Goal: Task Accomplishment & Management: Complete application form

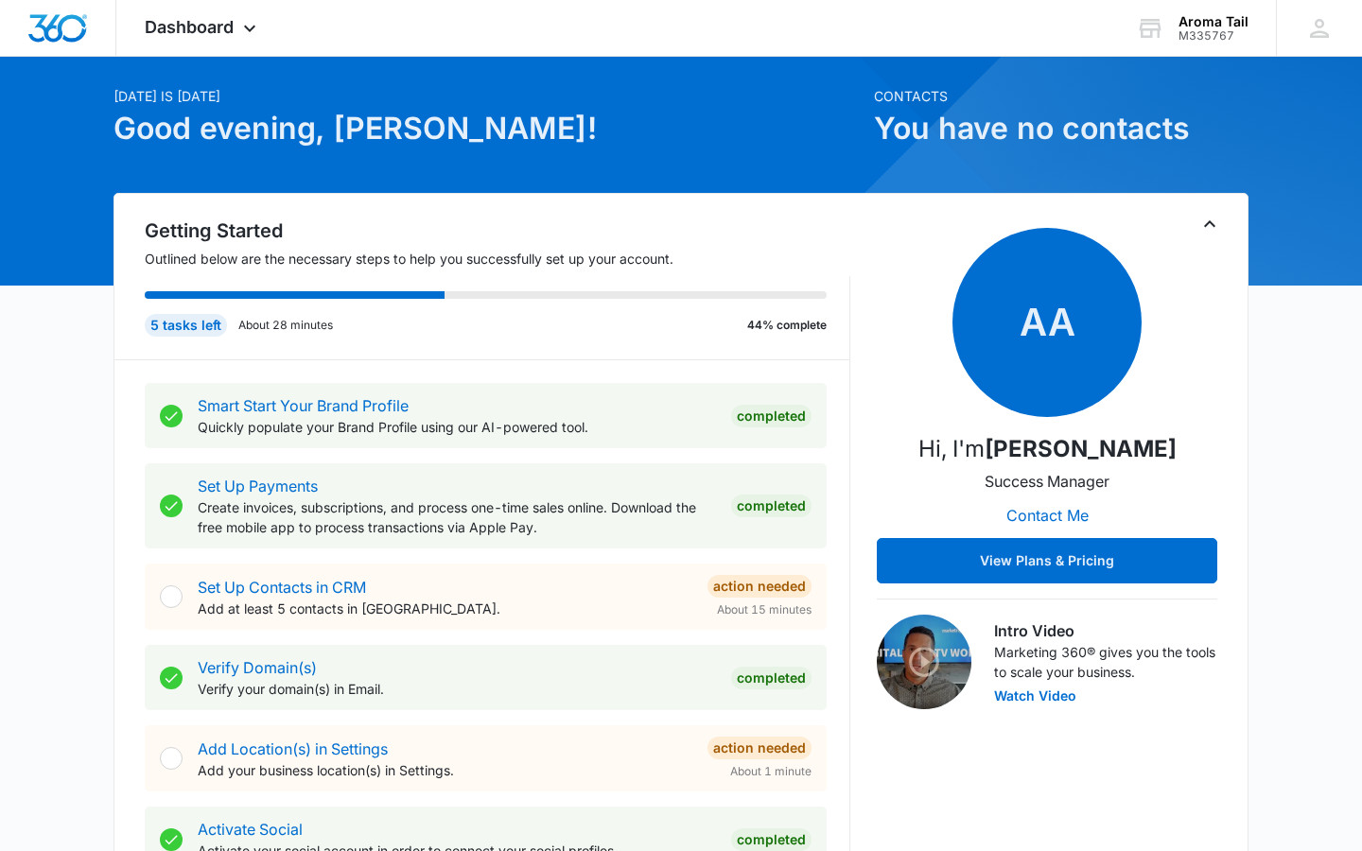
scroll to position [48, 0]
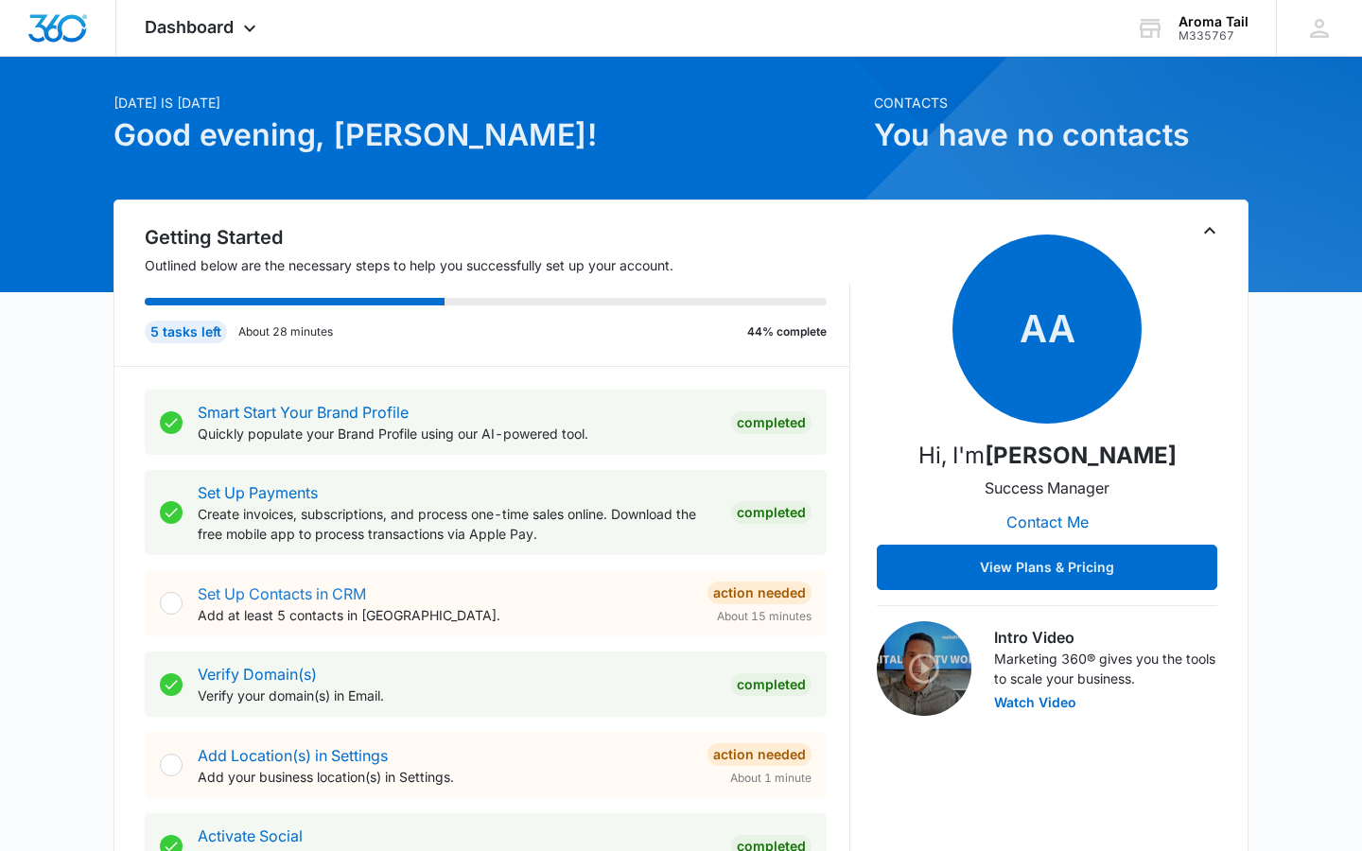
click at [222, 590] on link "Set Up Contacts in CRM" at bounding box center [282, 594] width 168 height 19
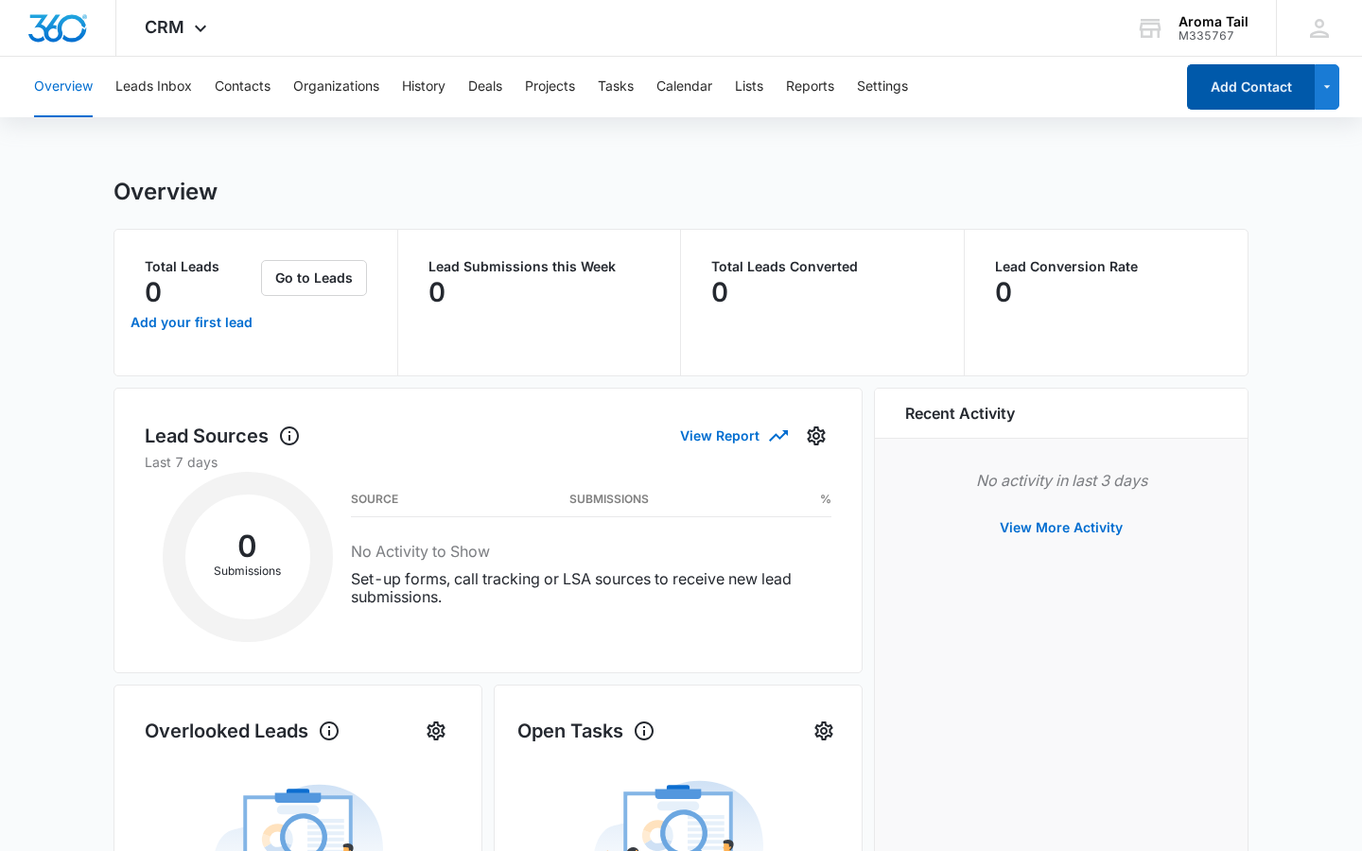
click at [1238, 89] on button "Add Contact" at bounding box center [1251, 86] width 128 height 45
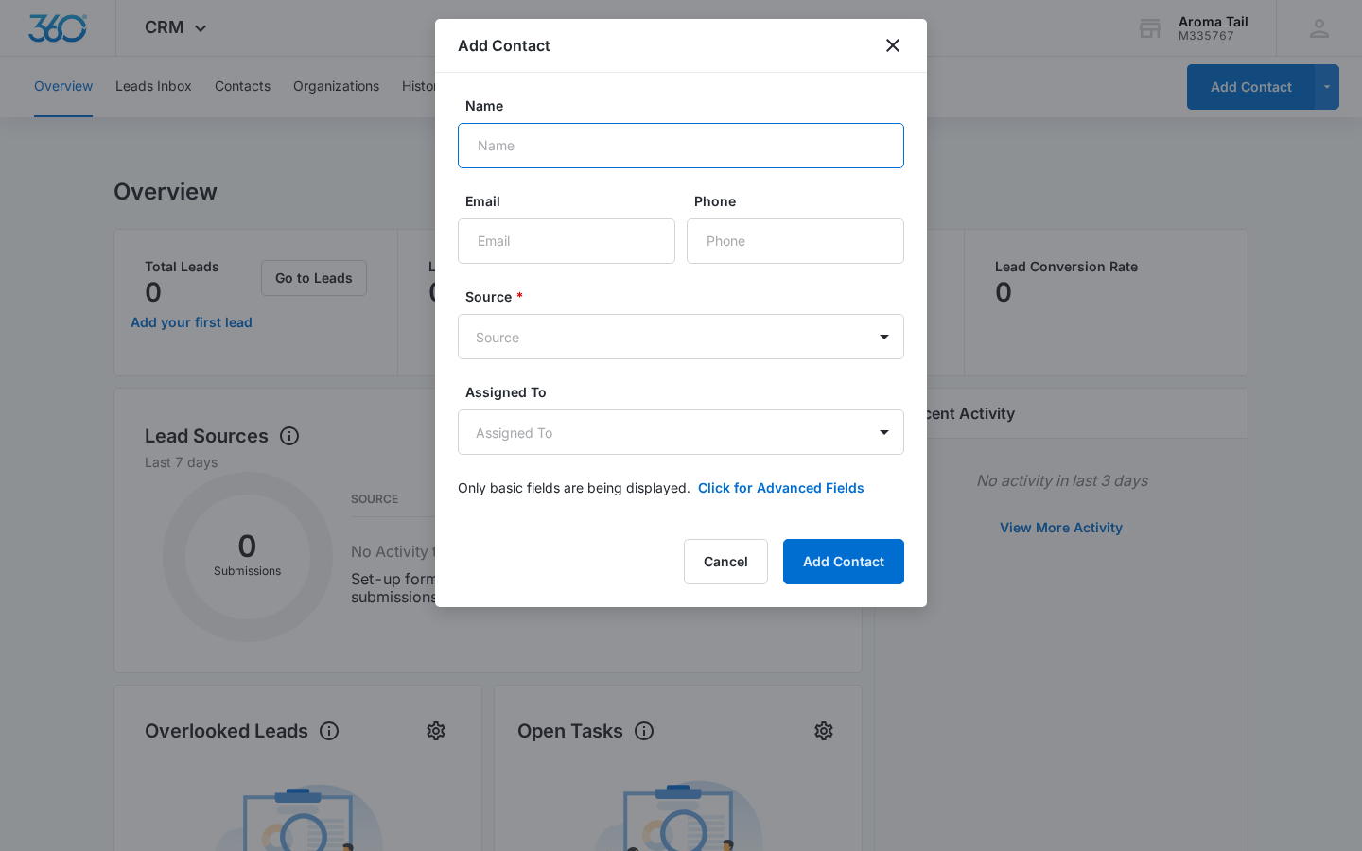
type input "A"
type input "[PERSON_NAME]"
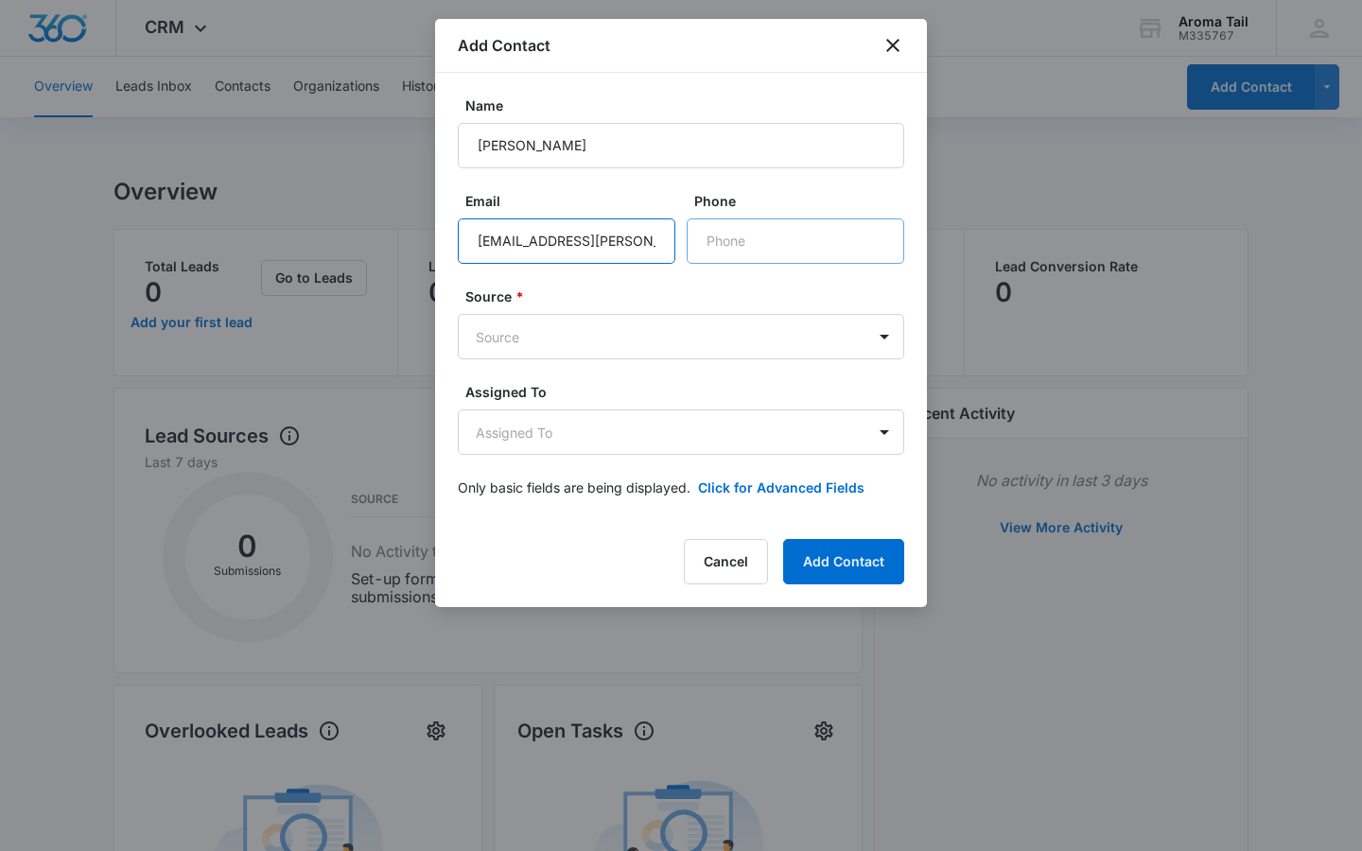
type input "[EMAIL_ADDRESS][PERSON_NAME][DOMAIN_NAME]"
type input "[PHONE_NUMBER]"
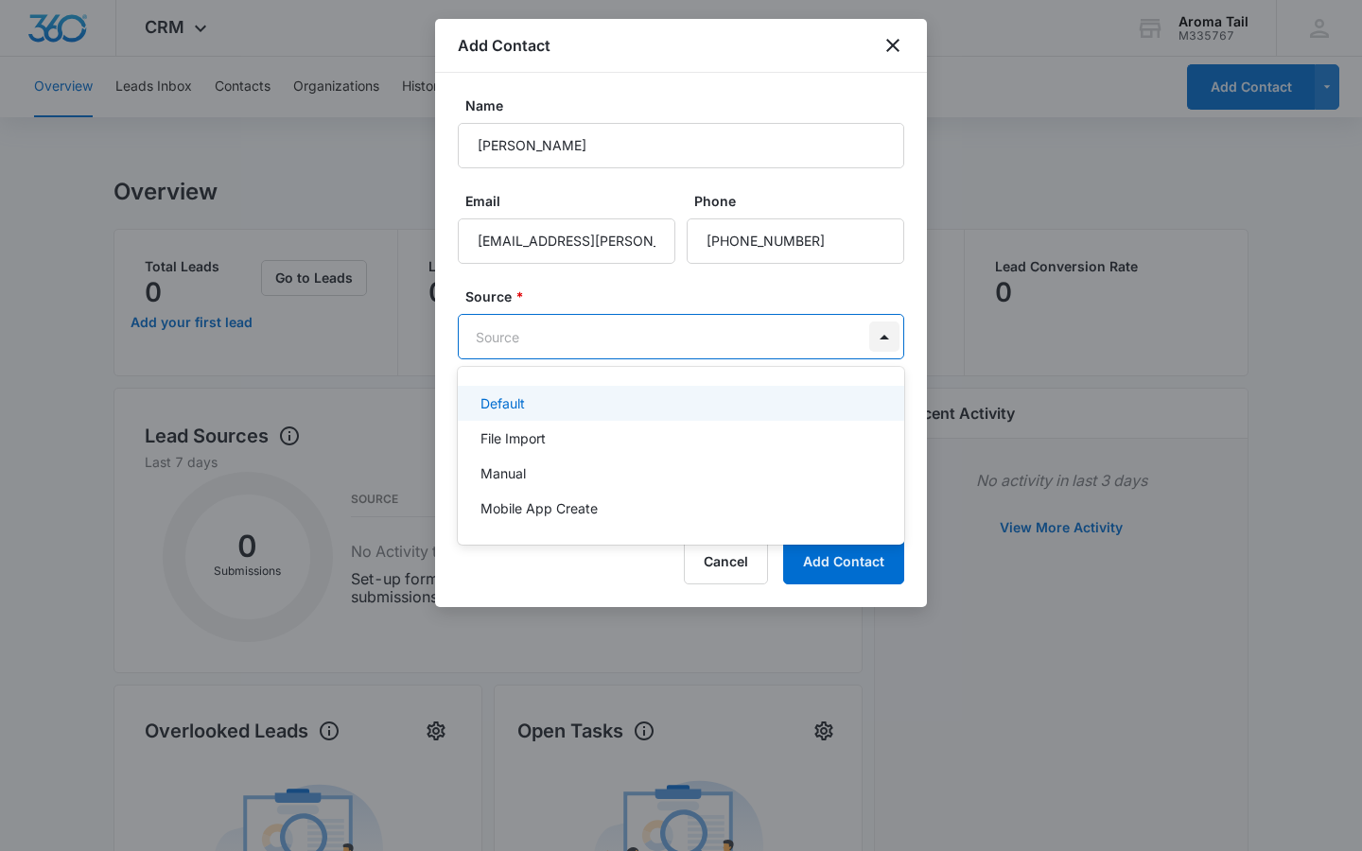
click at [887, 337] on body "CRM Apps Reputation Websites Forms CRM Email Social Shop Payments POS Content A…" at bounding box center [681, 425] width 1362 height 851
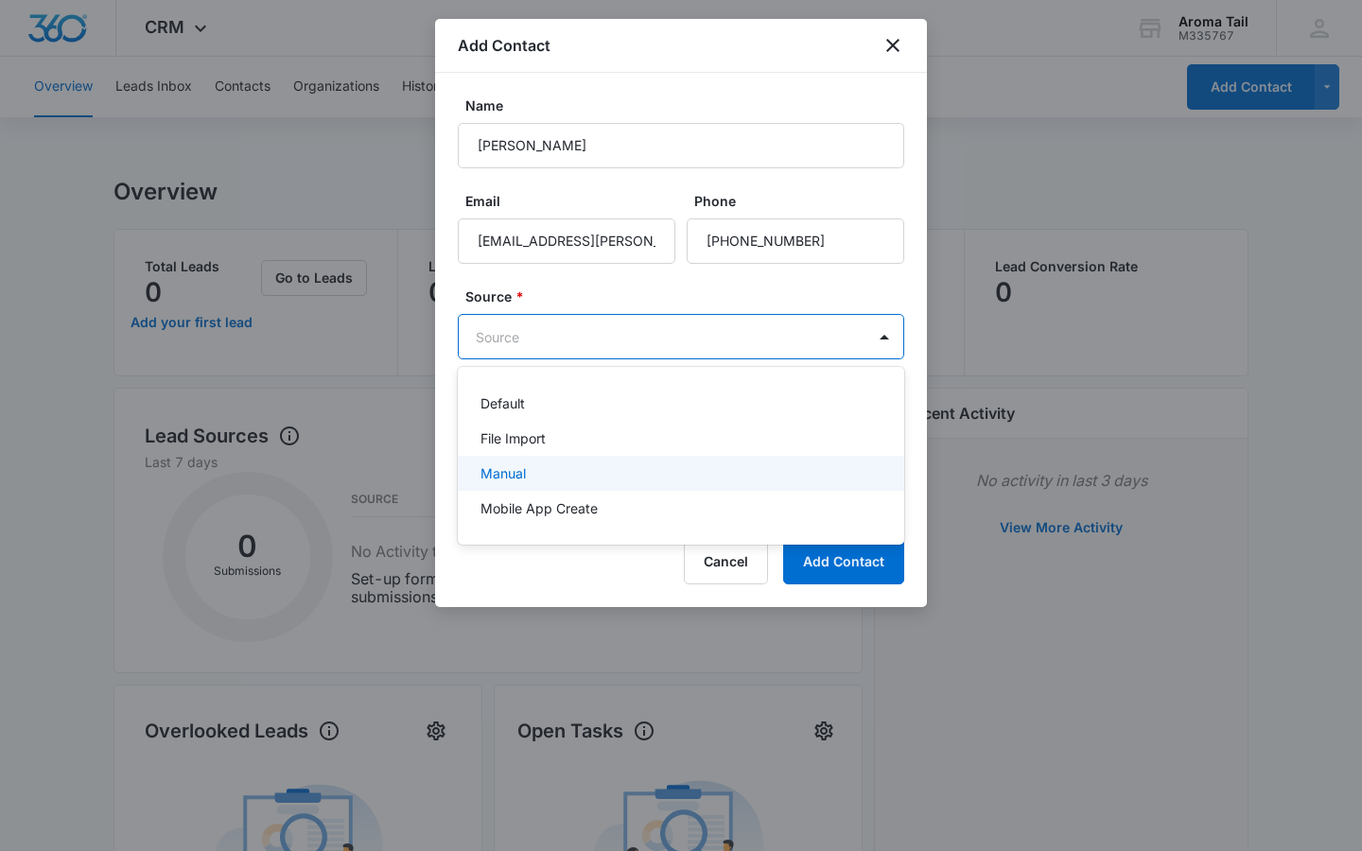
click at [556, 465] on div "Manual" at bounding box center [679, 474] width 397 height 20
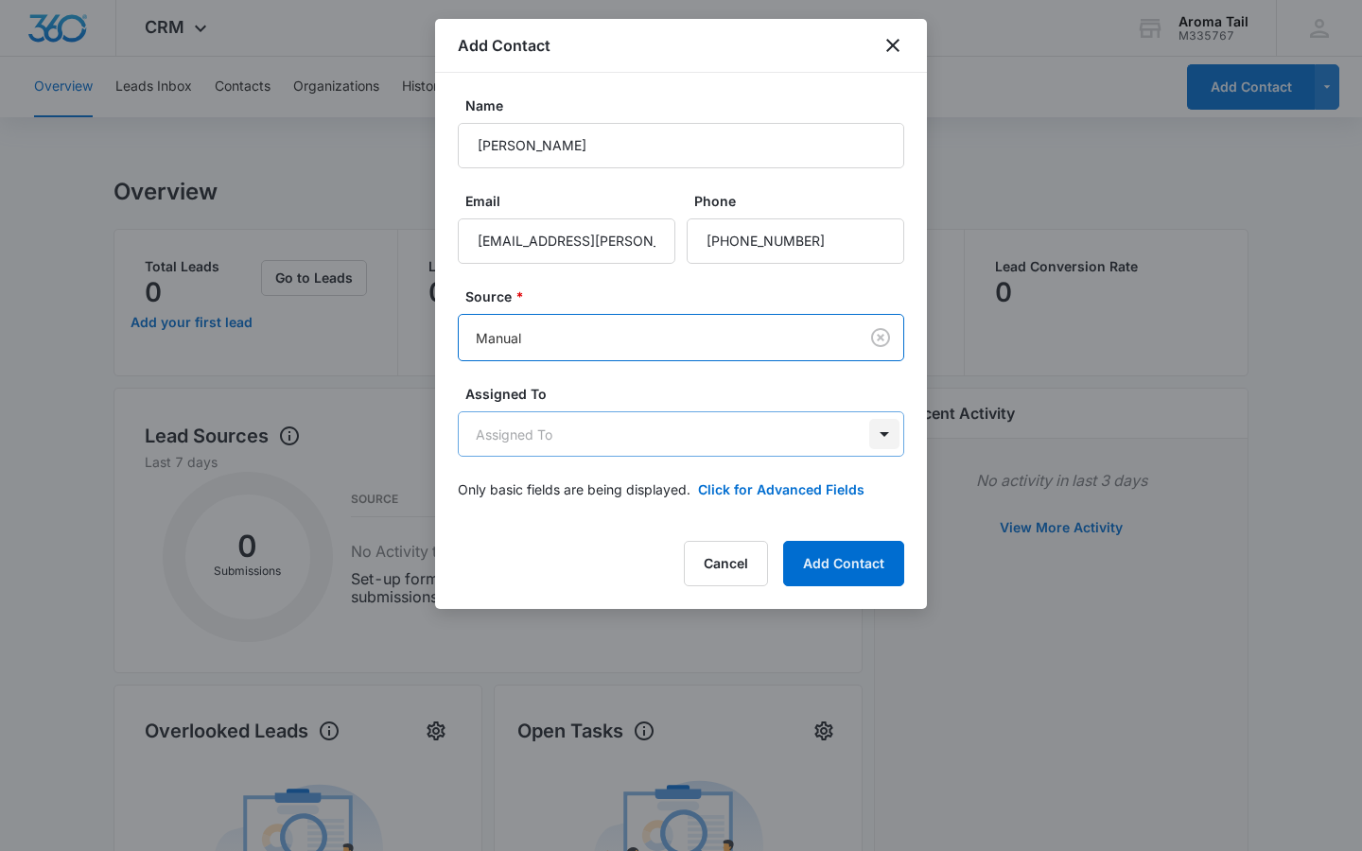
click at [886, 434] on body "CRM Apps Reputation Websites Forms CRM Email Social Shop Payments POS Content A…" at bounding box center [681, 755] width 1362 height 1510
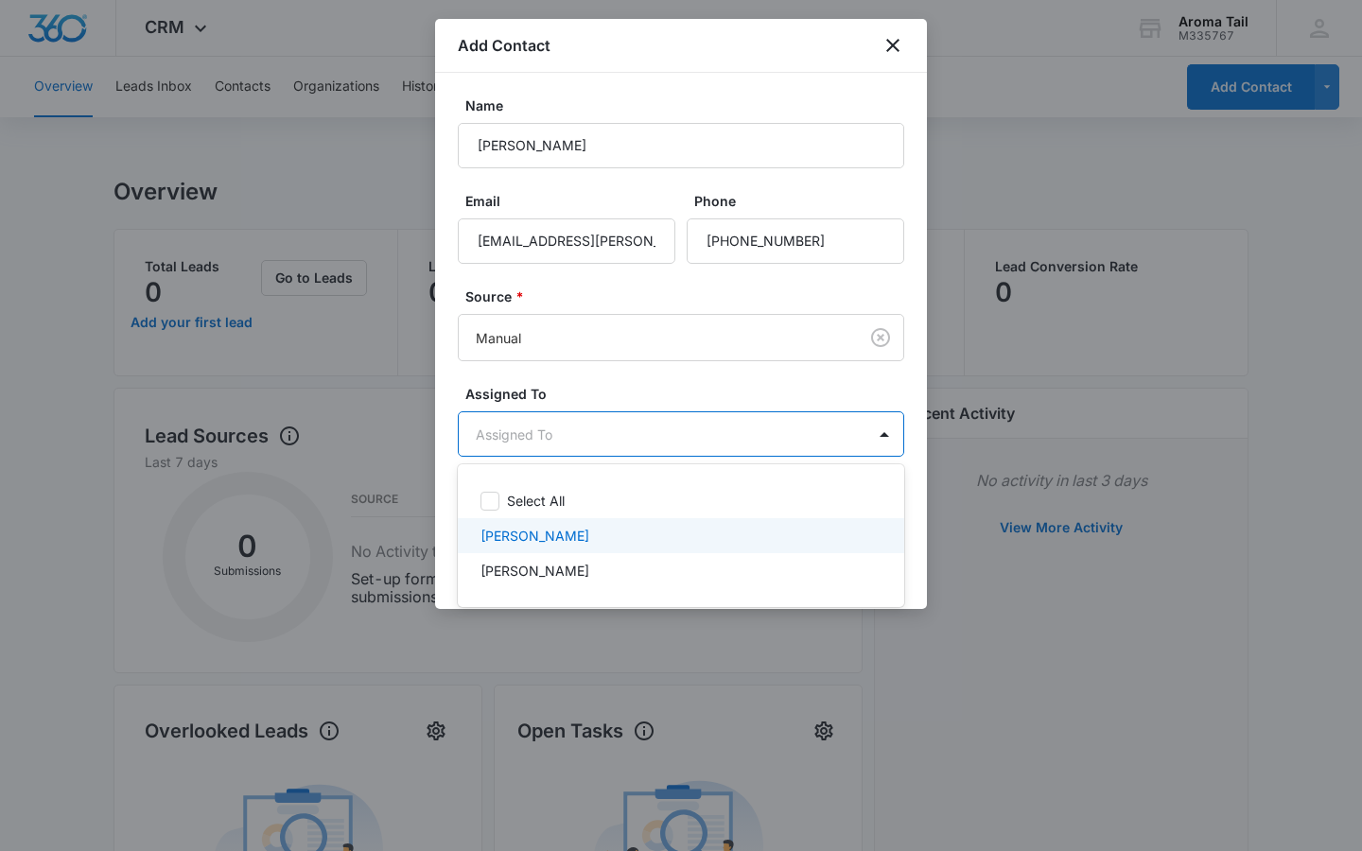
click at [680, 540] on div "[PERSON_NAME]" at bounding box center [679, 536] width 397 height 20
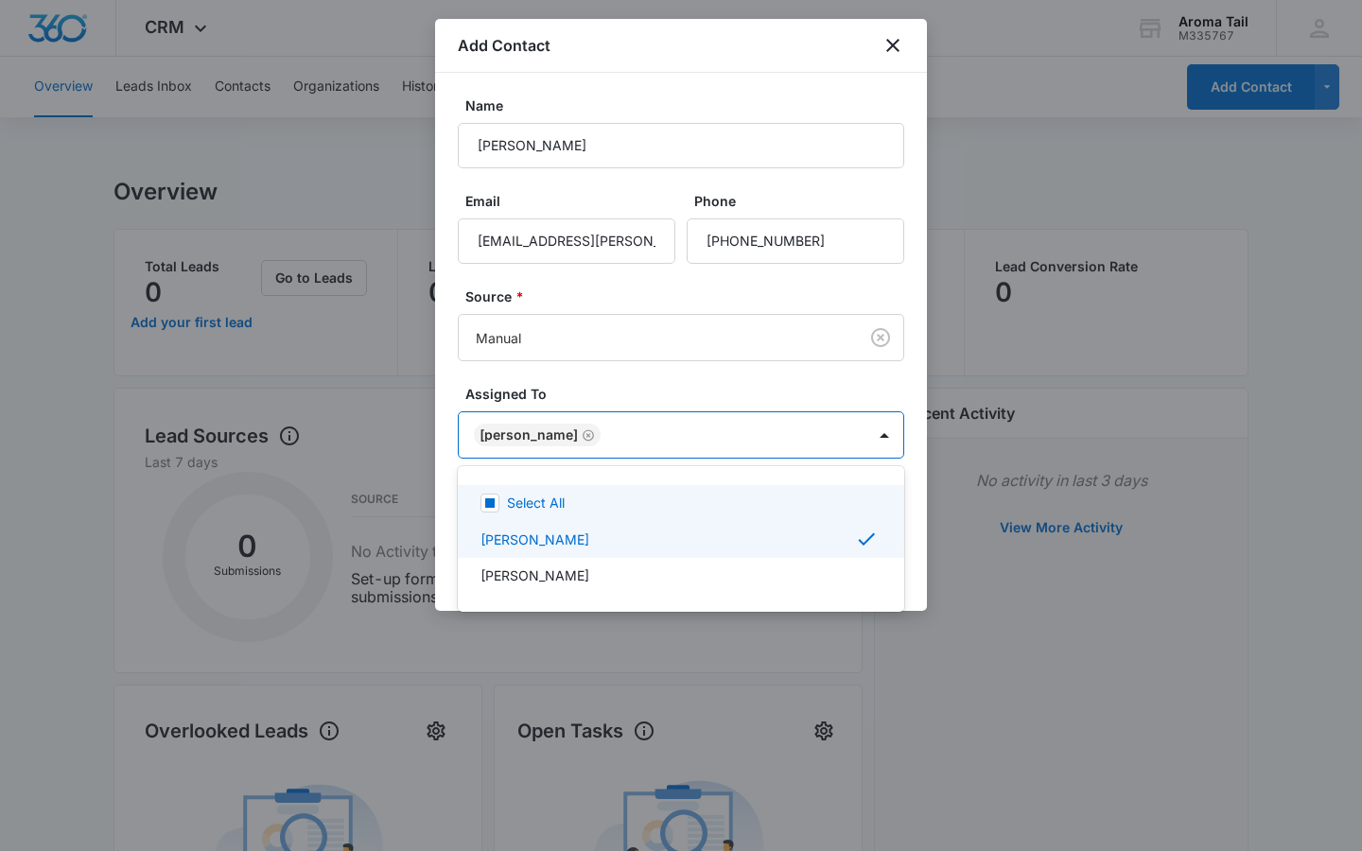
click at [796, 382] on div at bounding box center [681, 425] width 1362 height 851
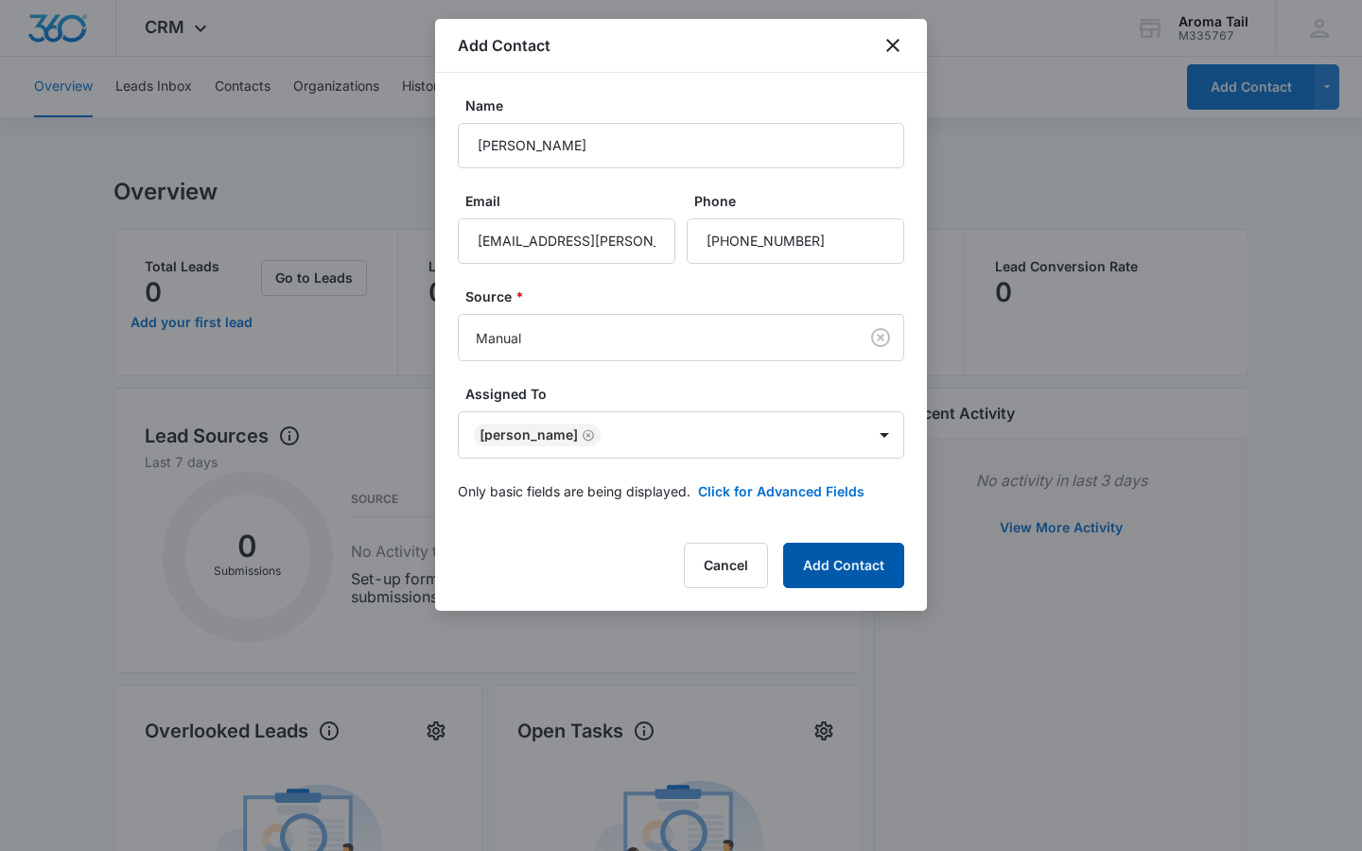
click at [824, 567] on button "Add Contact" at bounding box center [843, 565] width 121 height 45
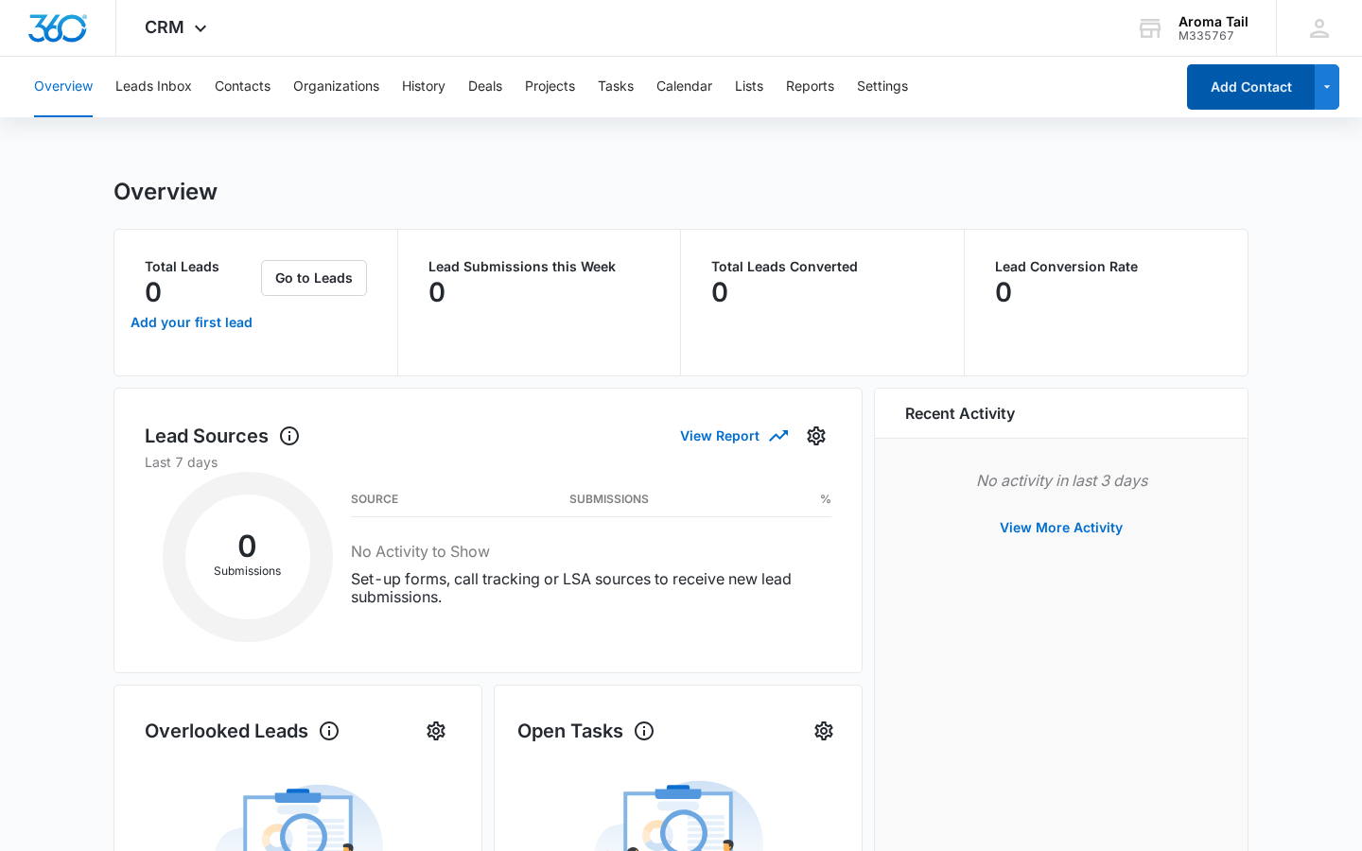
click at [1244, 93] on button "Add Contact" at bounding box center [1251, 86] width 128 height 45
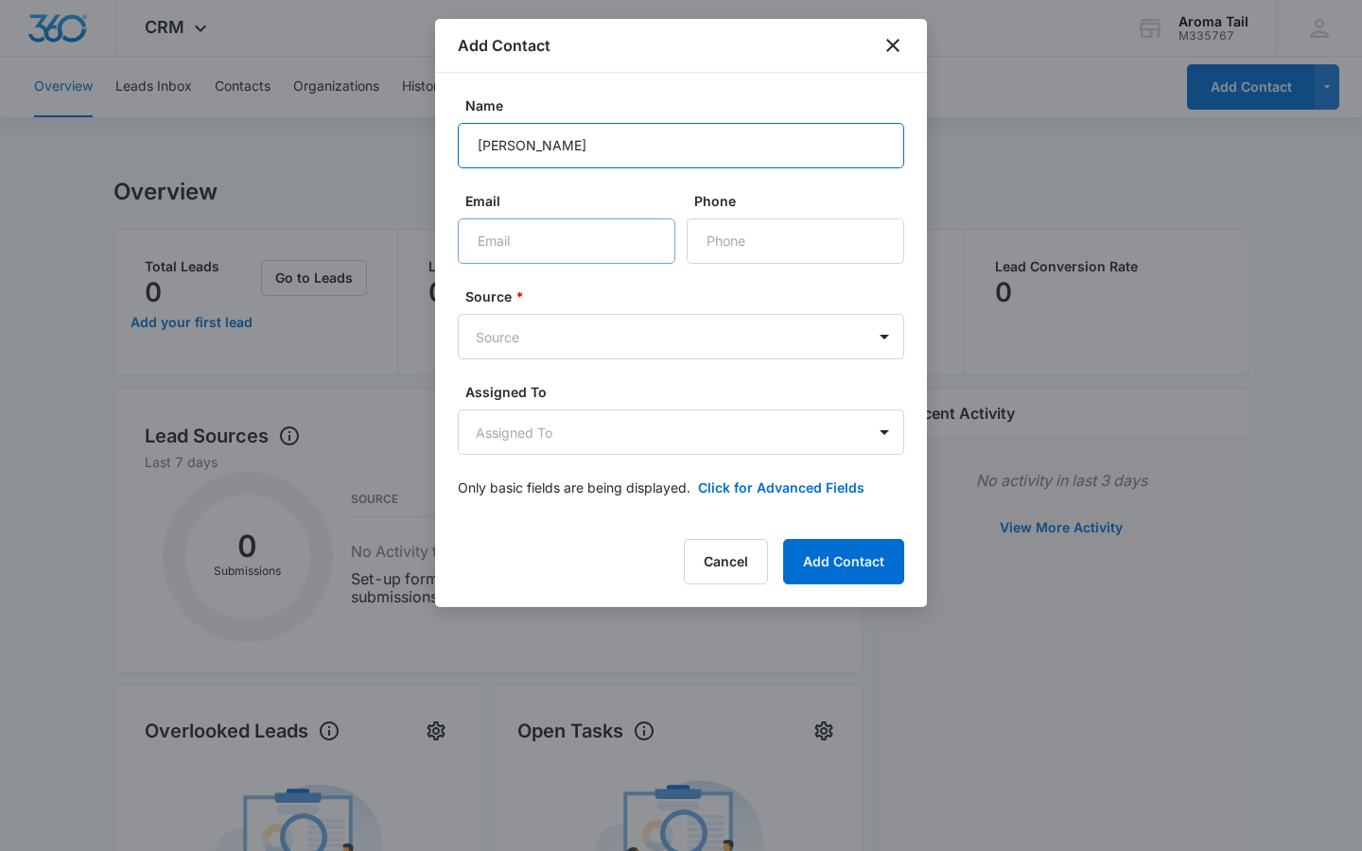
type input "[PERSON_NAME]"
type input "[EMAIL_ADDRESS][DOMAIN_NAME]"
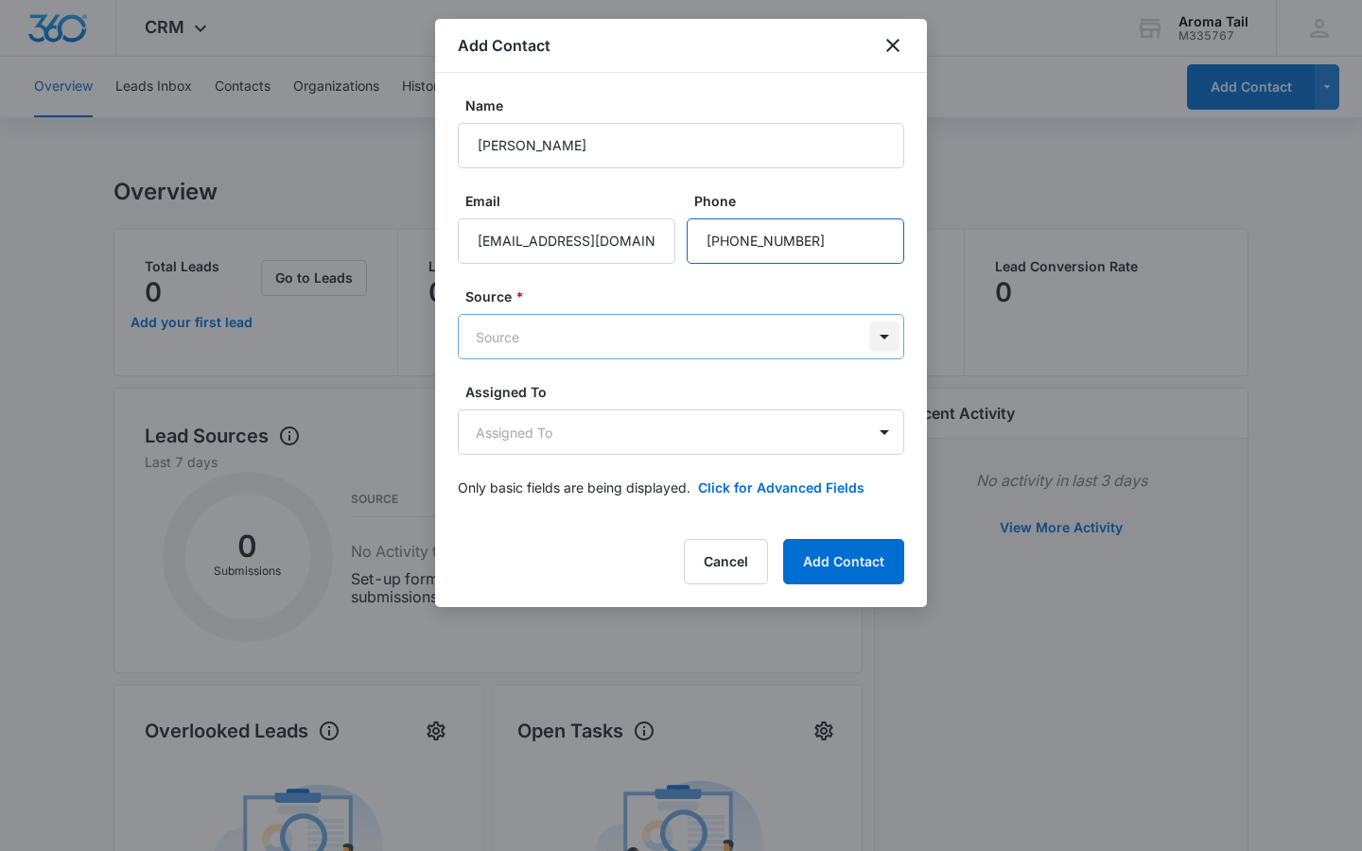
type input "[PHONE_NUMBER]"
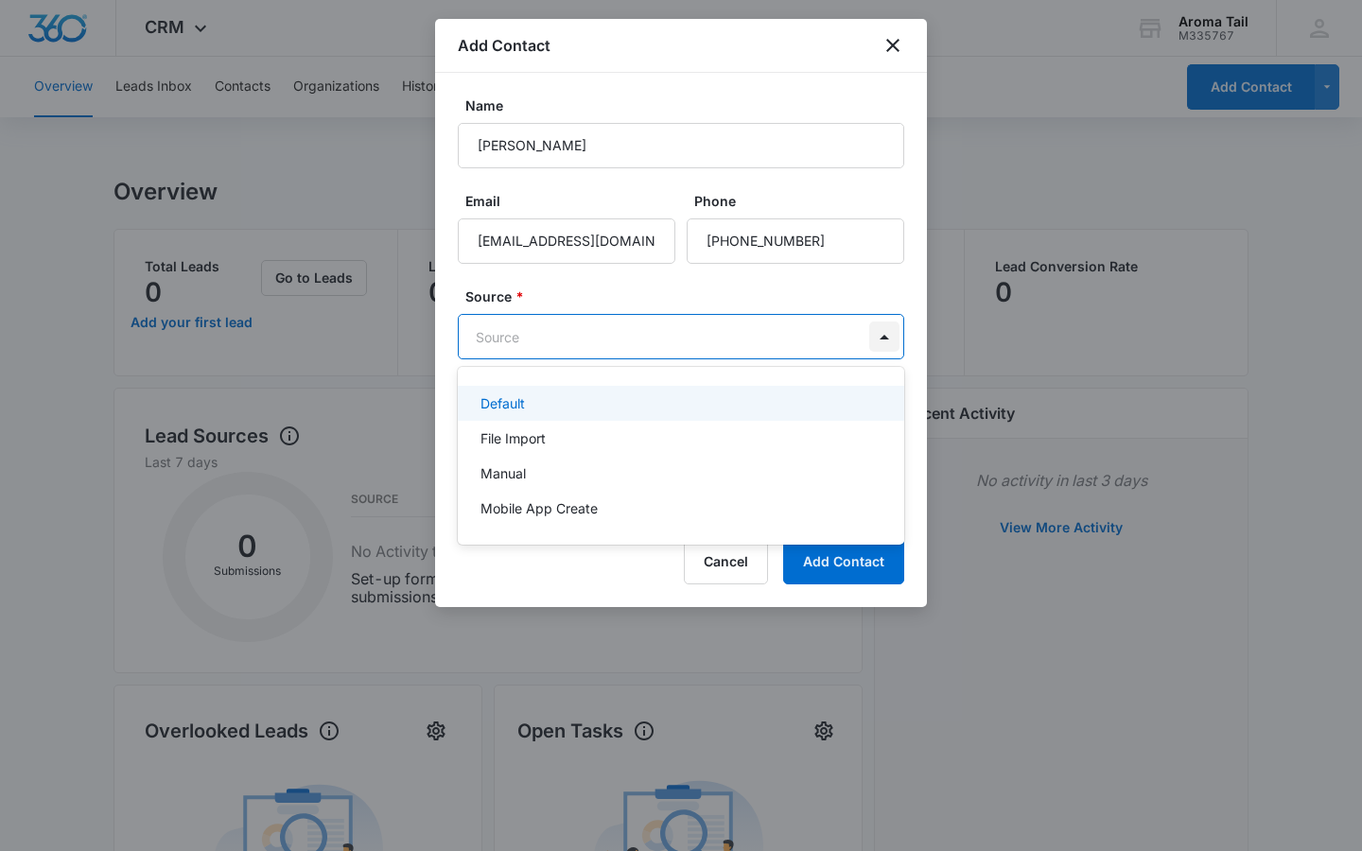
click at [881, 337] on body "CRM Apps Reputation Websites Forms CRM Email Social Shop Payments POS Content A…" at bounding box center [681, 425] width 1362 height 851
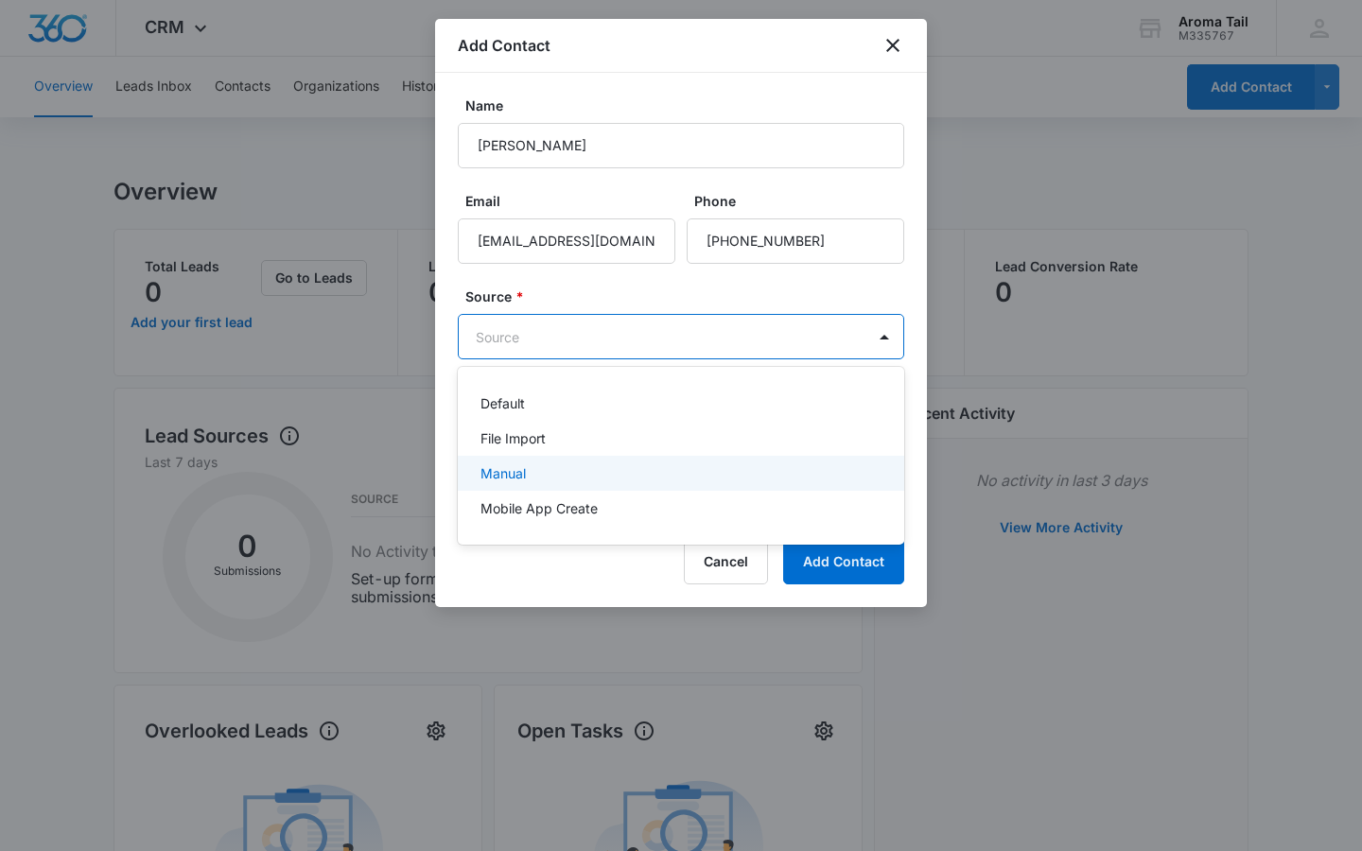
click at [519, 482] on p "Manual" at bounding box center [503, 474] width 45 height 20
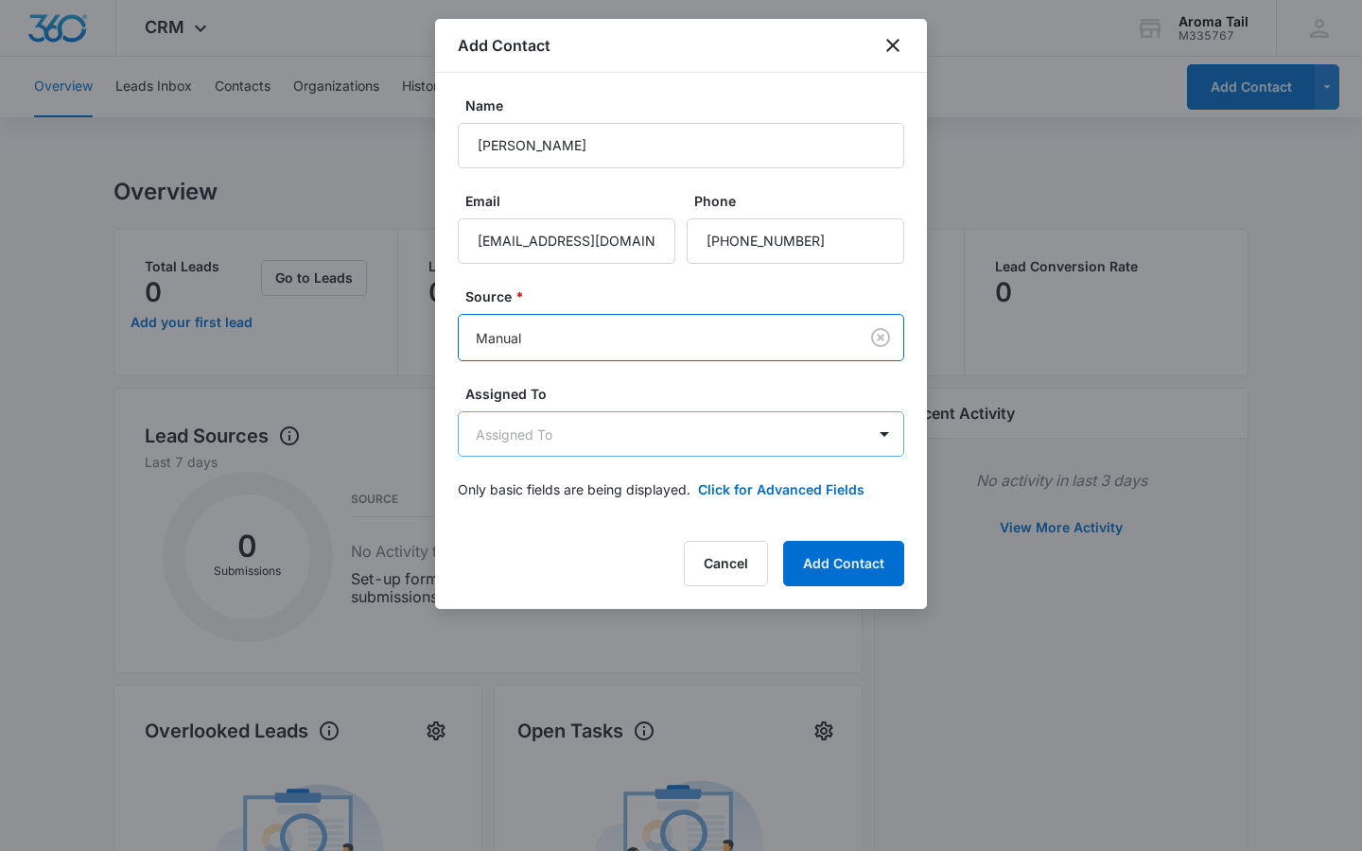
click at [555, 436] on body "CRM Apps Reputation Websites Forms CRM Email Social Shop Payments POS Content A…" at bounding box center [681, 755] width 1362 height 1510
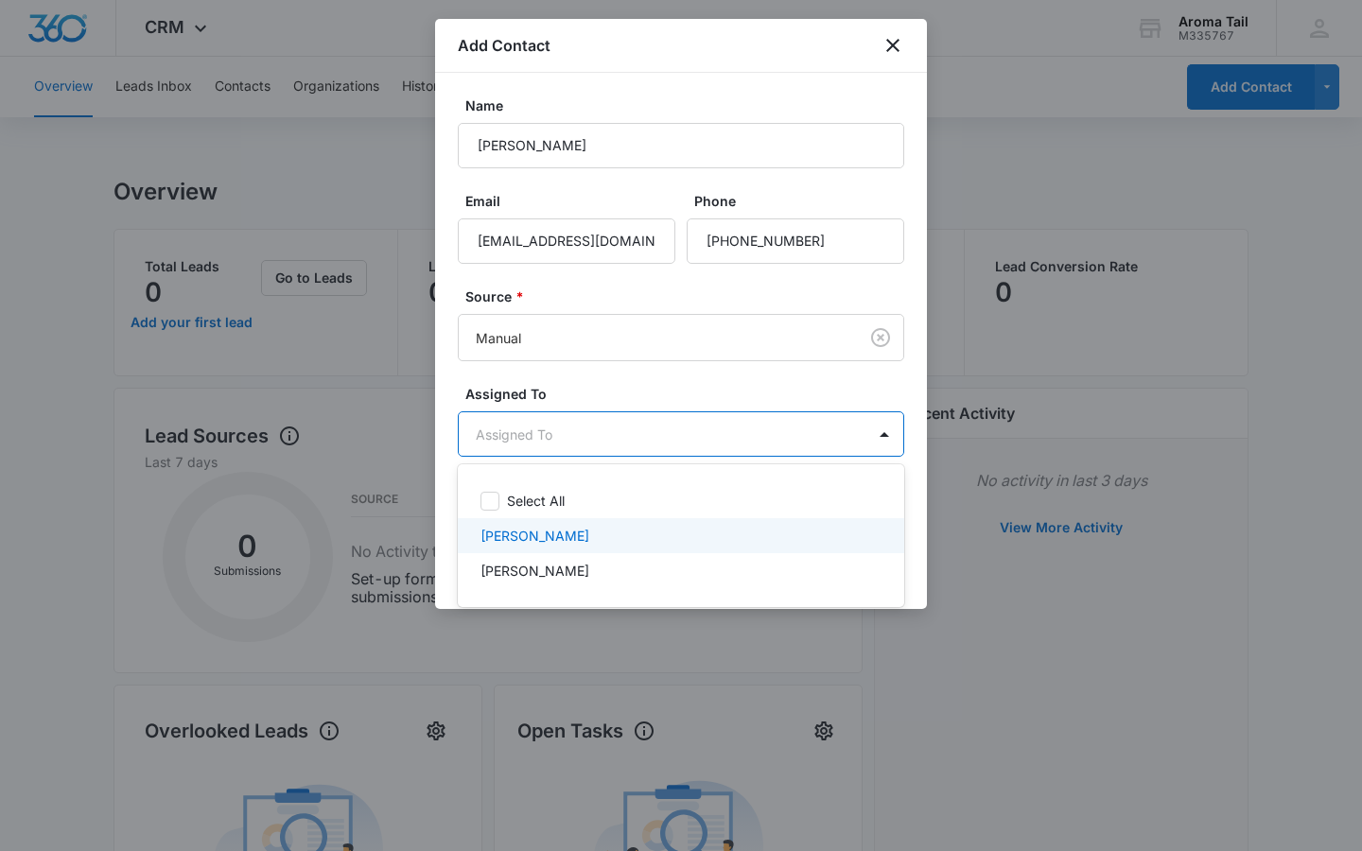
click at [557, 535] on p "[PERSON_NAME]" at bounding box center [535, 536] width 109 height 20
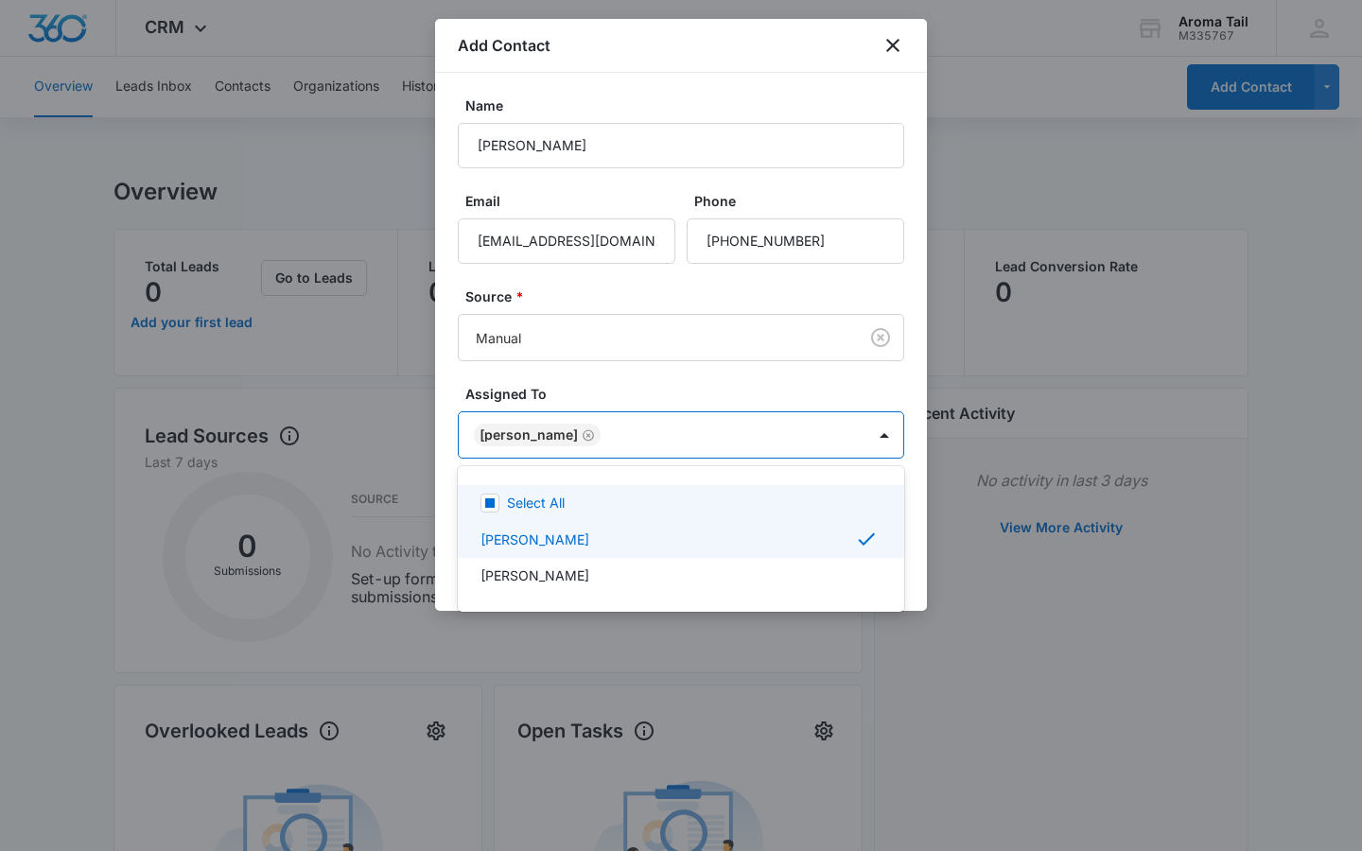
click at [868, 385] on div at bounding box center [681, 425] width 1362 height 851
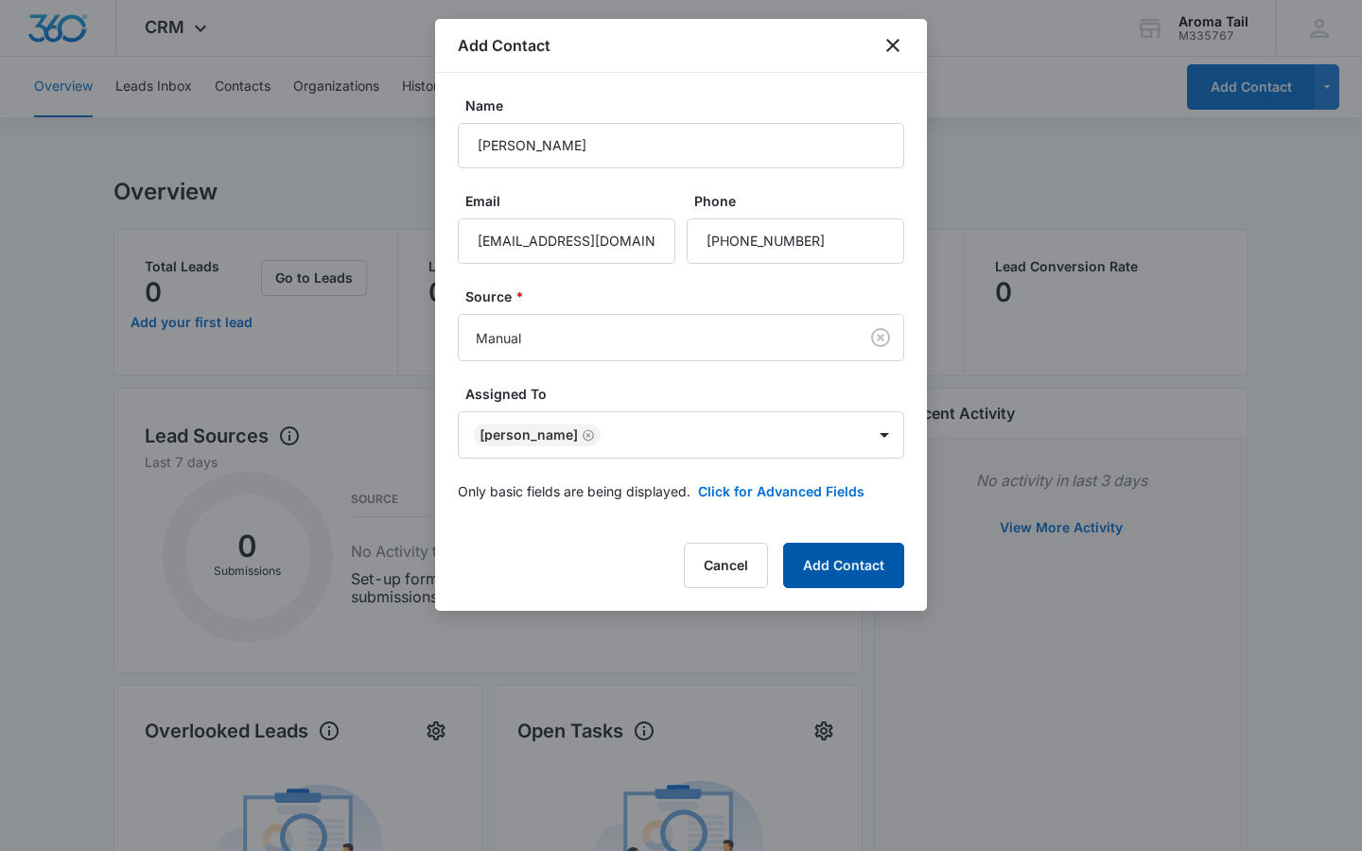
click at [839, 560] on button "Add Contact" at bounding box center [843, 565] width 121 height 45
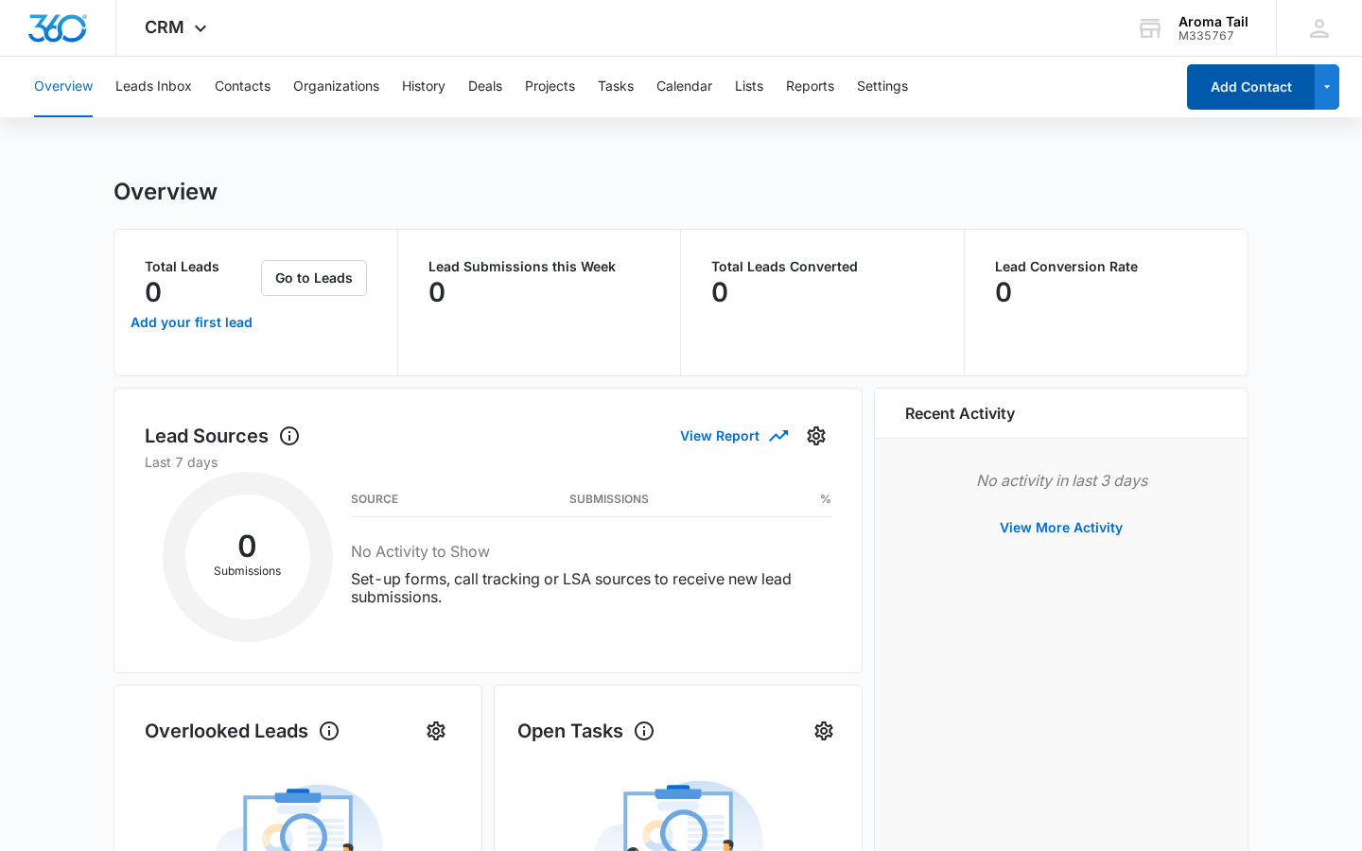
click at [1269, 81] on button "Add Contact" at bounding box center [1251, 86] width 128 height 45
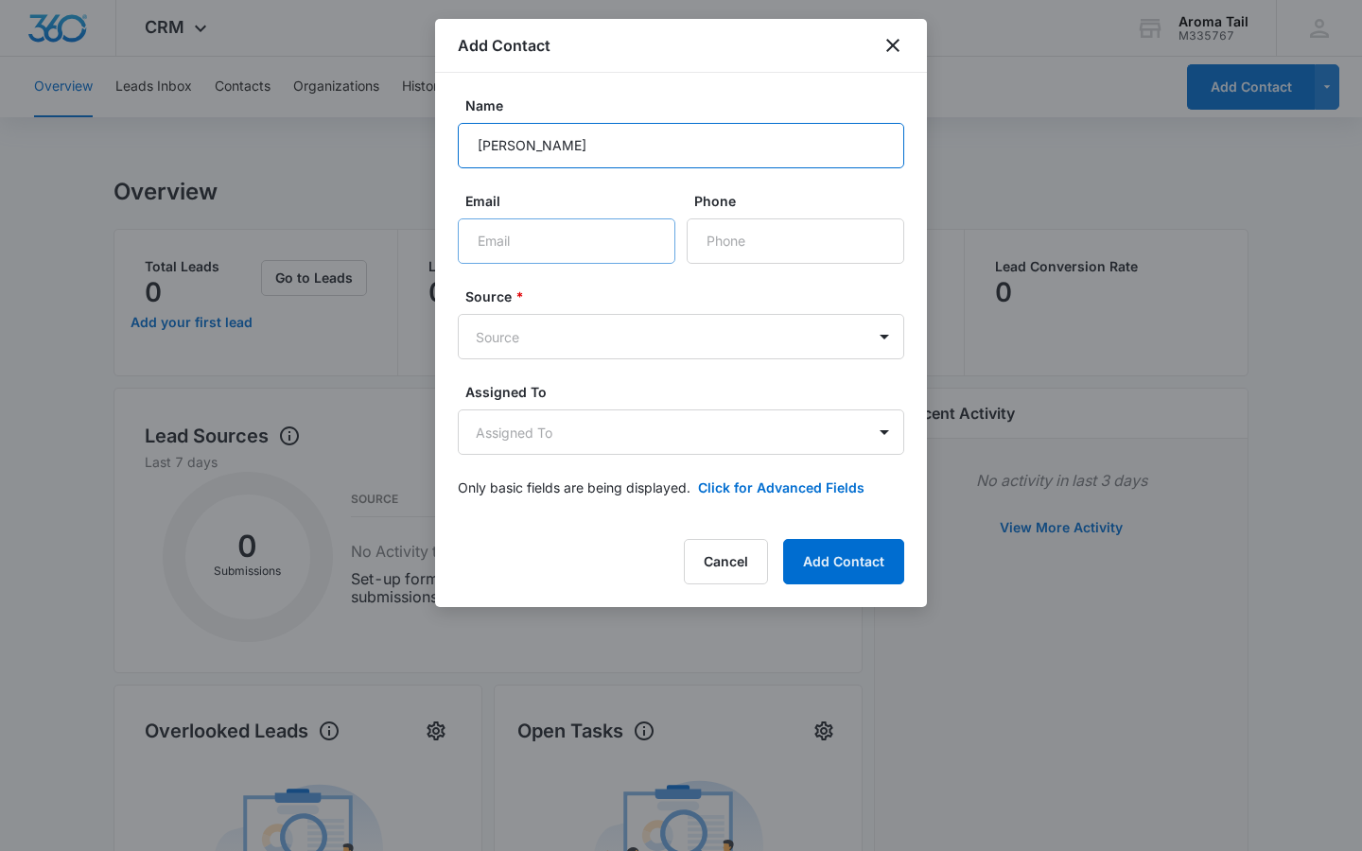
type input "[PERSON_NAME]"
type input "O"
type input "[EMAIL_ADDRESS][DOMAIN_NAME]"
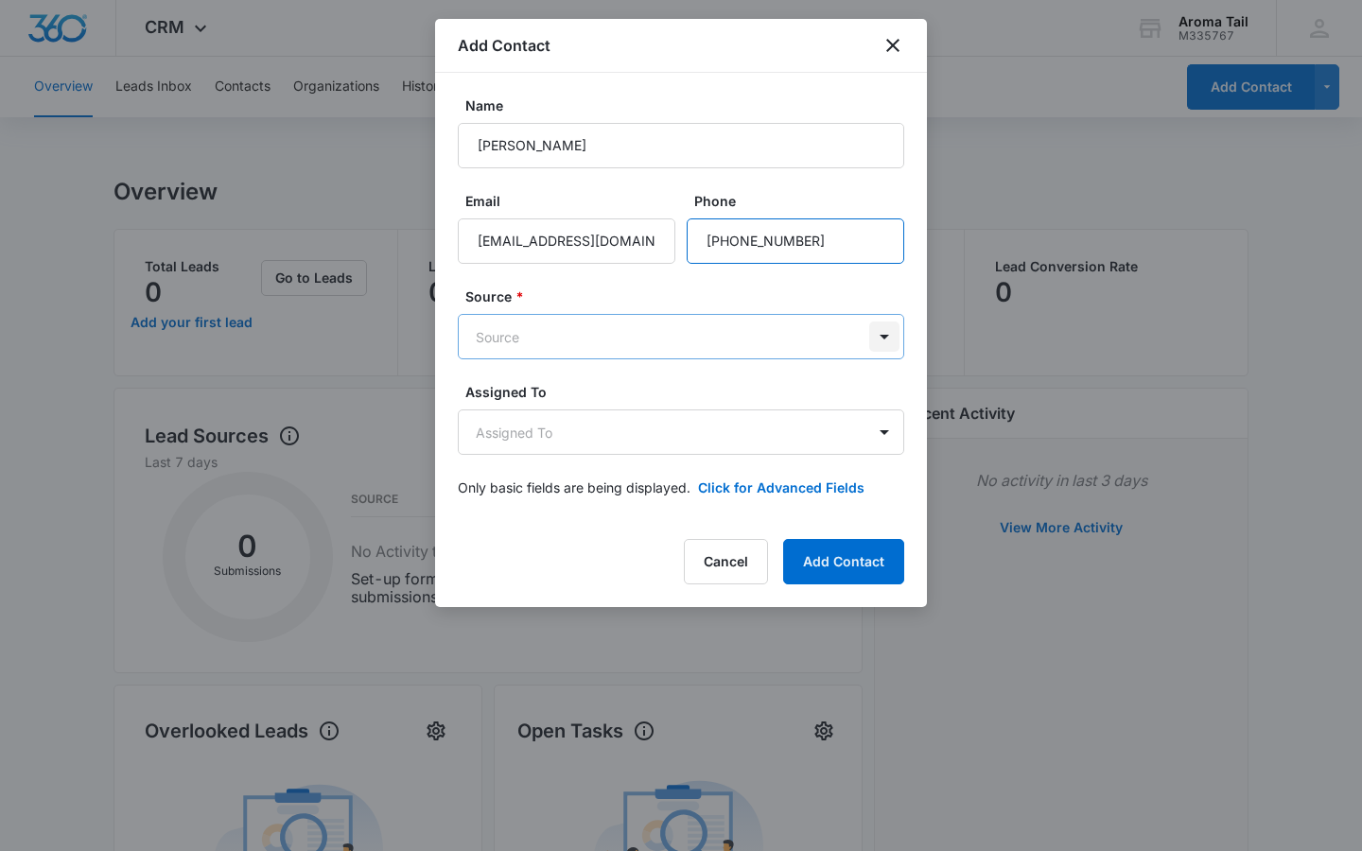
type input "[PHONE_NUMBER]"
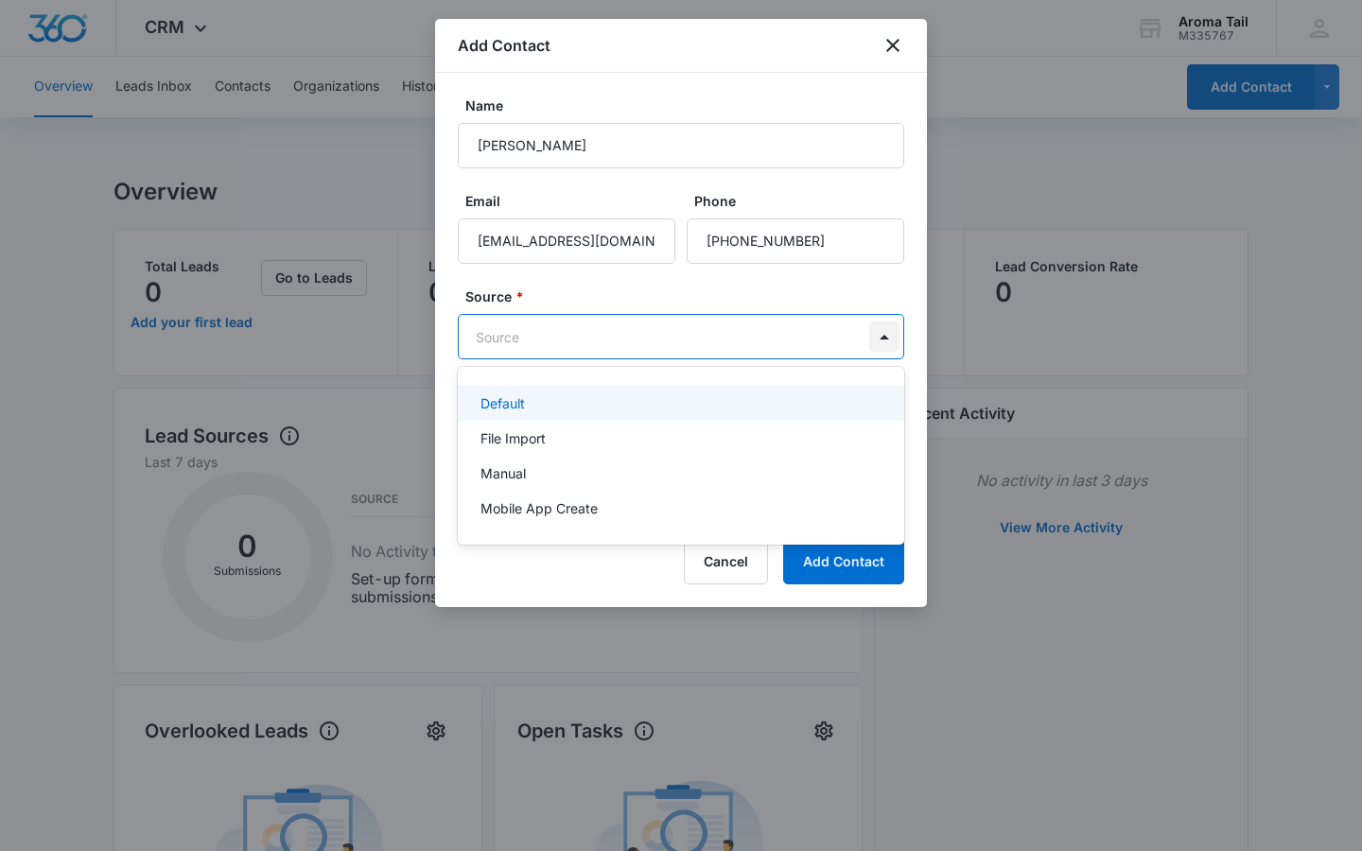
click at [882, 340] on body "CRM Apps Reputation Websites Forms CRM Email Social Shop Payments POS Content A…" at bounding box center [681, 425] width 1362 height 851
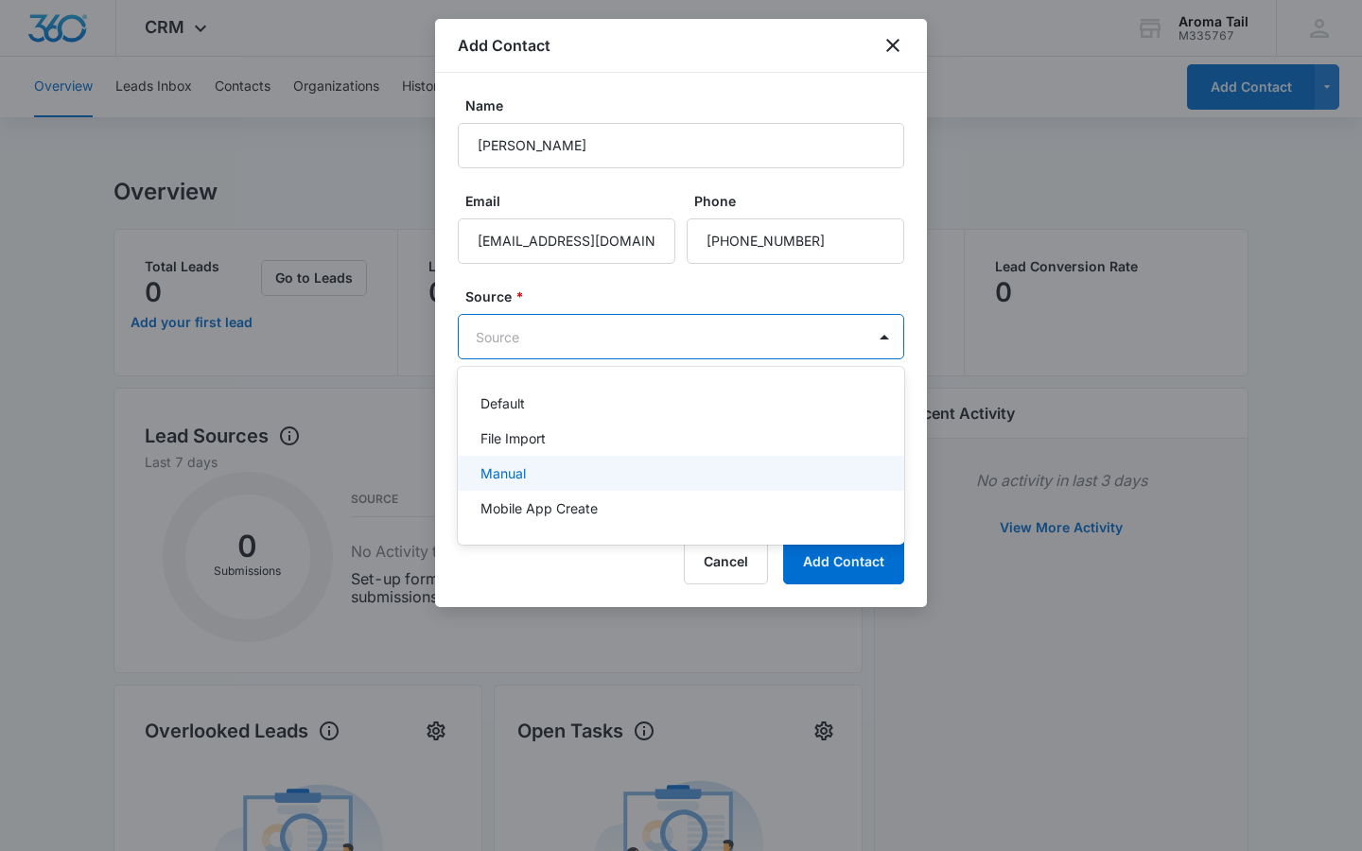
click at [634, 482] on div "Manual" at bounding box center [679, 474] width 397 height 20
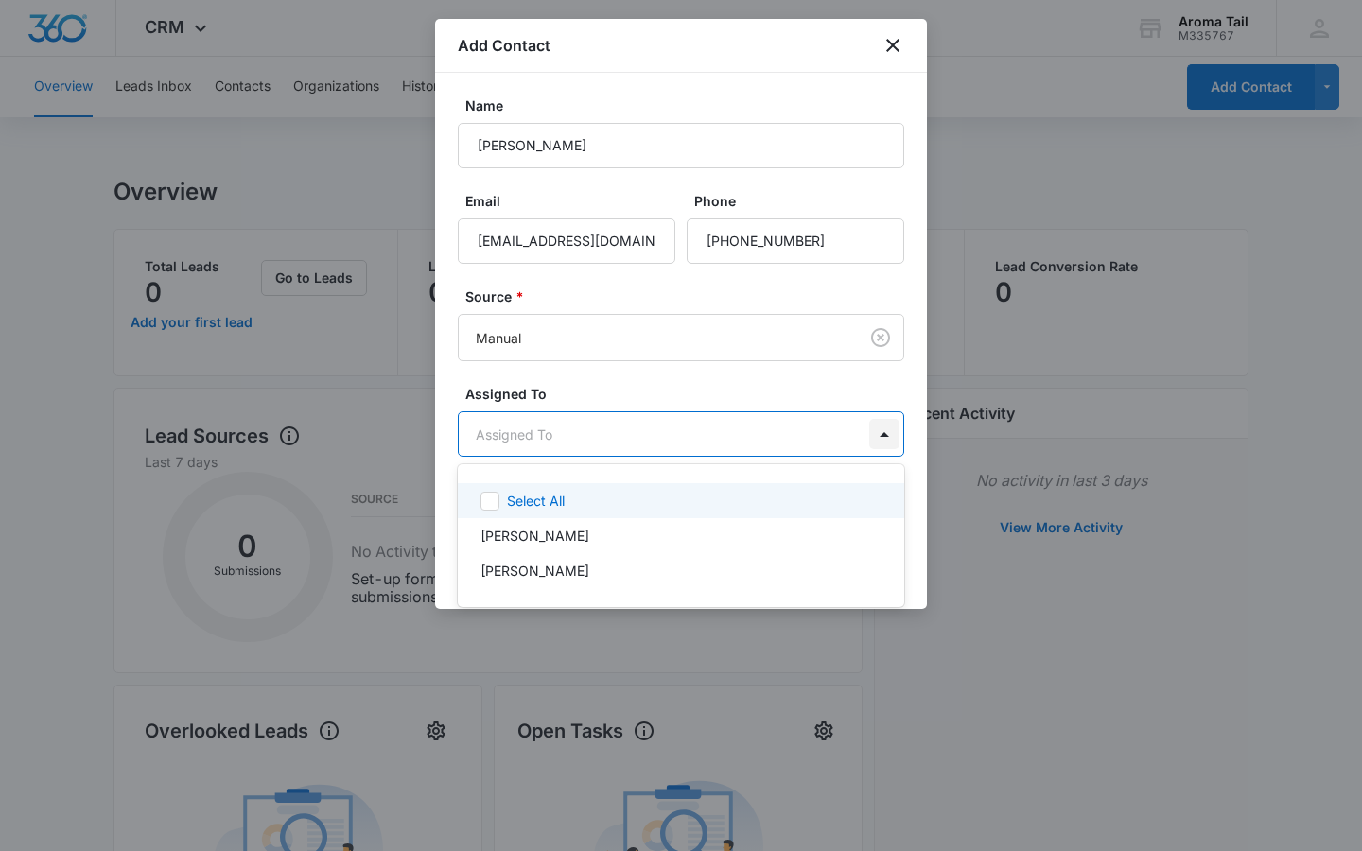
click at [881, 436] on body "CRM Apps Reputation Websites Forms CRM Email Social Shop Payments POS Content A…" at bounding box center [681, 425] width 1362 height 851
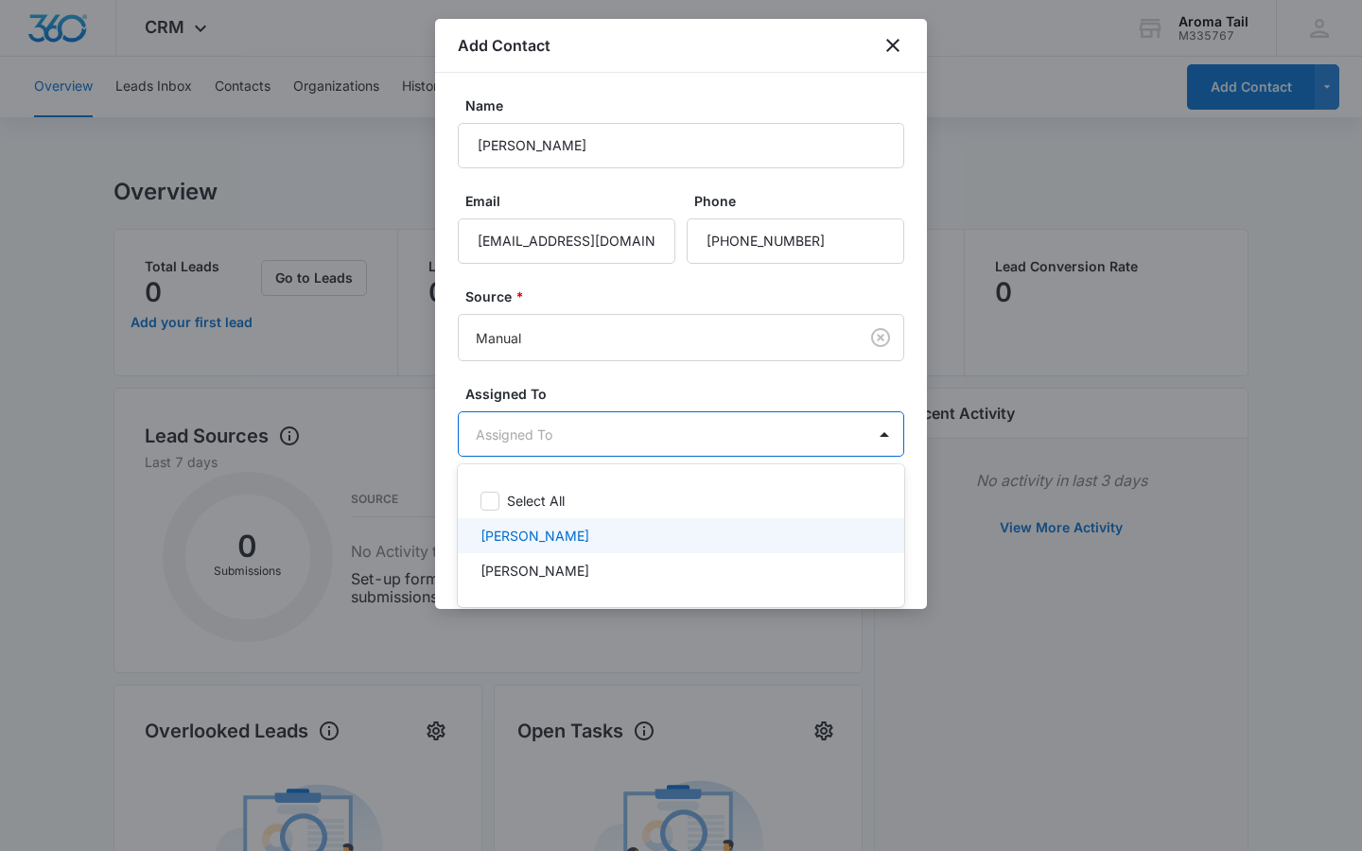
click at [542, 540] on p "[PERSON_NAME]" at bounding box center [535, 536] width 109 height 20
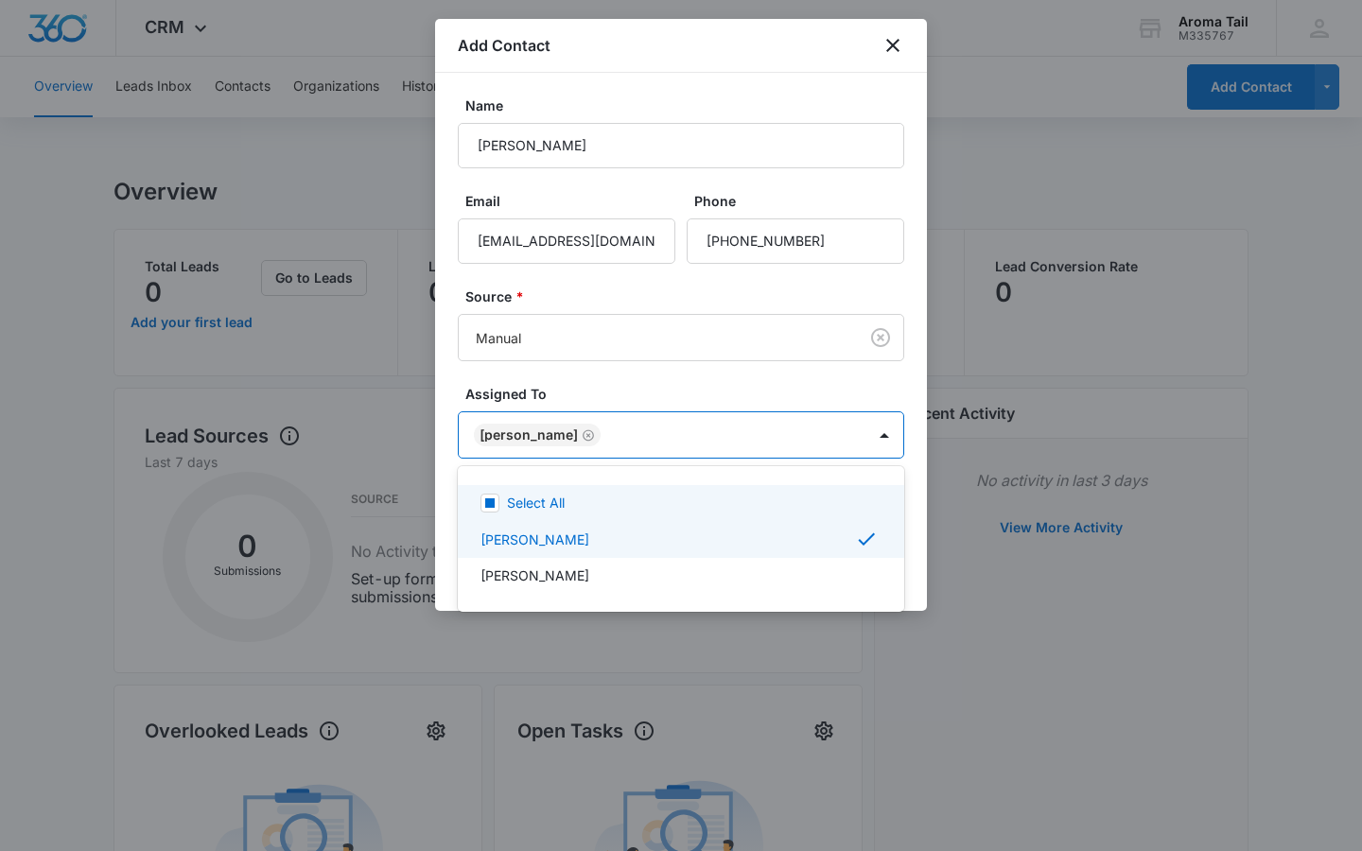
click at [870, 399] on div at bounding box center [681, 425] width 1362 height 851
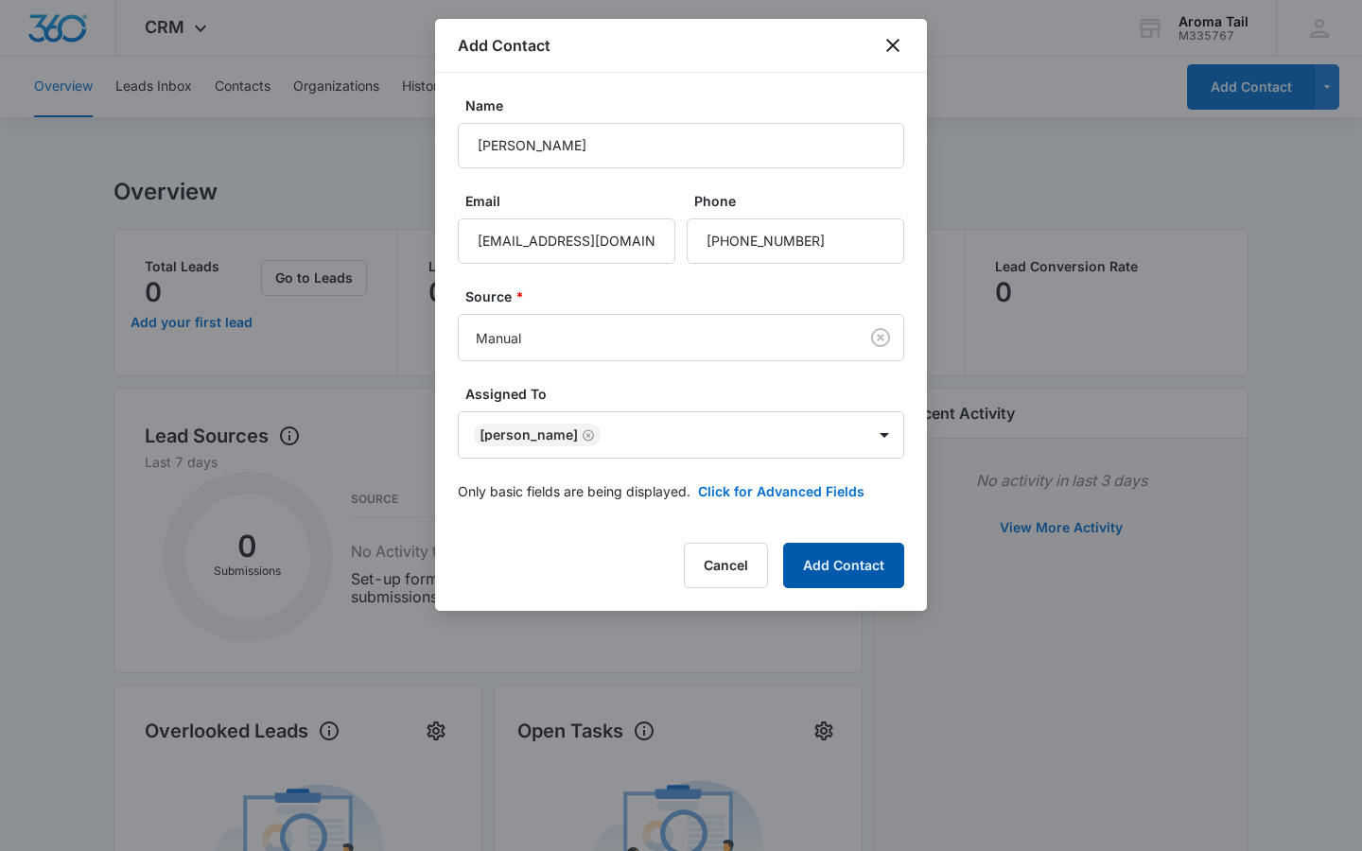
click at [837, 570] on button "Add Contact" at bounding box center [843, 565] width 121 height 45
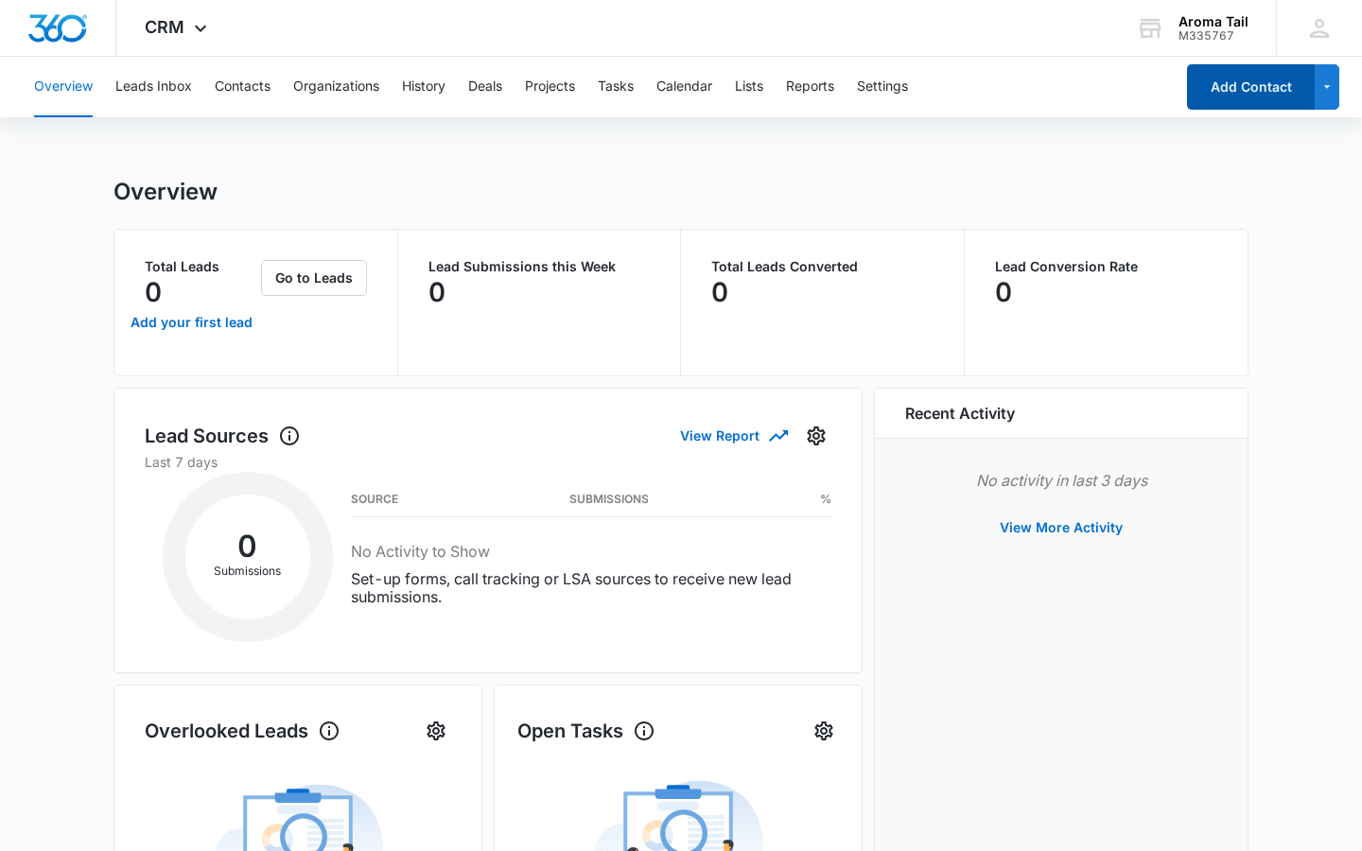
click at [1252, 90] on button "Add Contact" at bounding box center [1251, 86] width 128 height 45
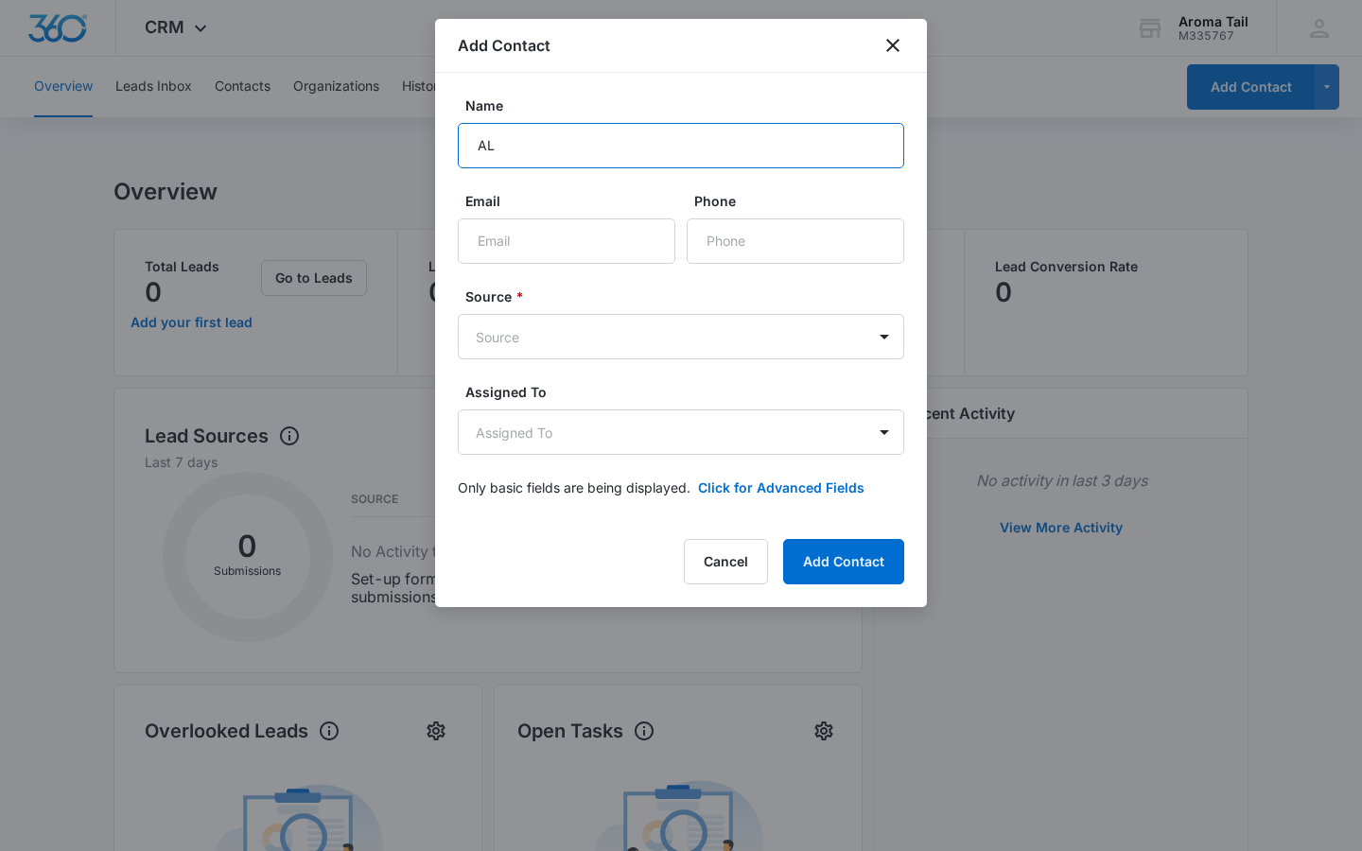
type input "A"
type input "[PERSON_NAME]"
type input "P"
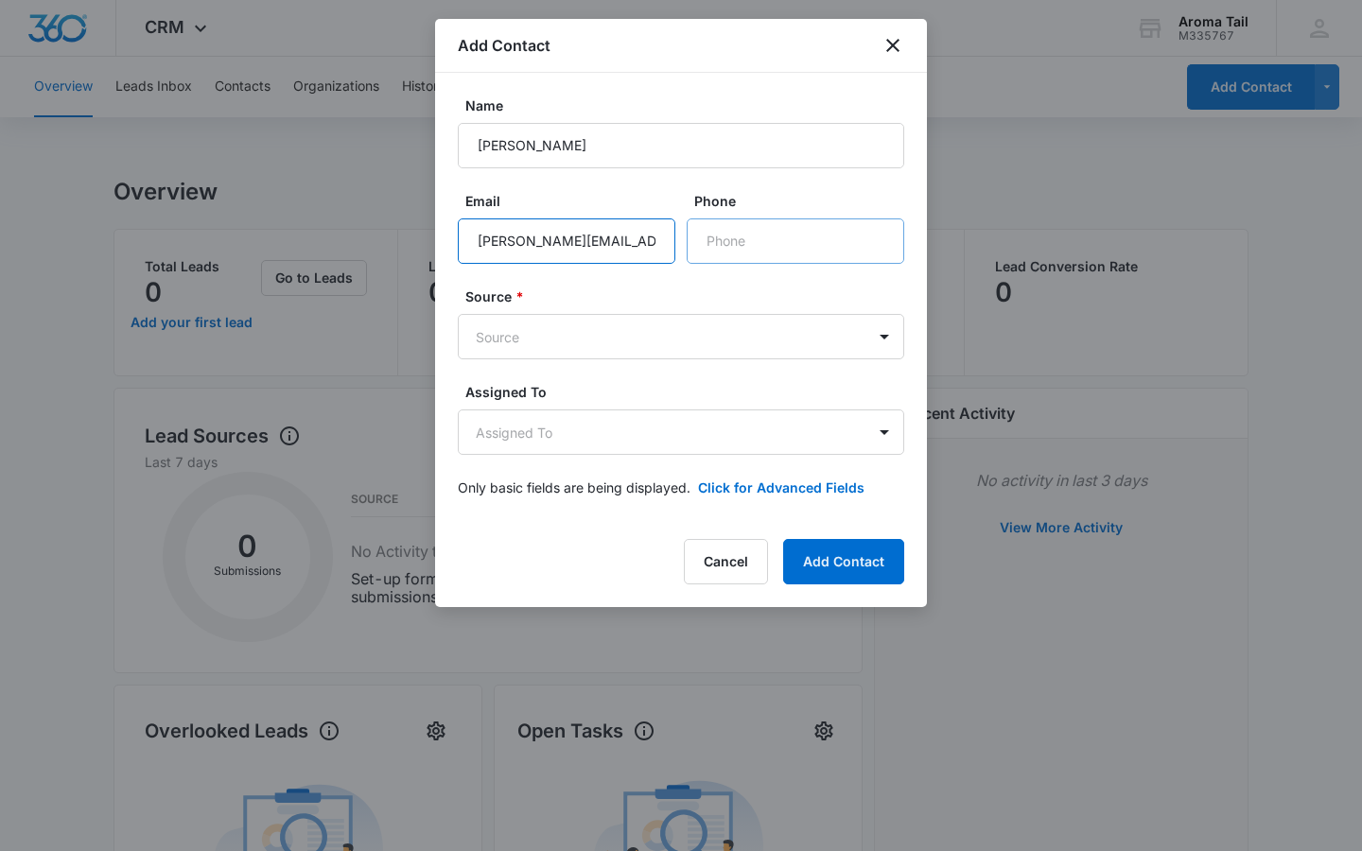
type input "[PERSON_NAME][EMAIL_ADDRESS][DOMAIN_NAME]"
type input "[PHONE_NUMBER]"
click at [885, 338] on body "CRM Apps Reputation Websites Forms CRM Email Social Shop Payments POS Content A…" at bounding box center [681, 755] width 1362 height 1510
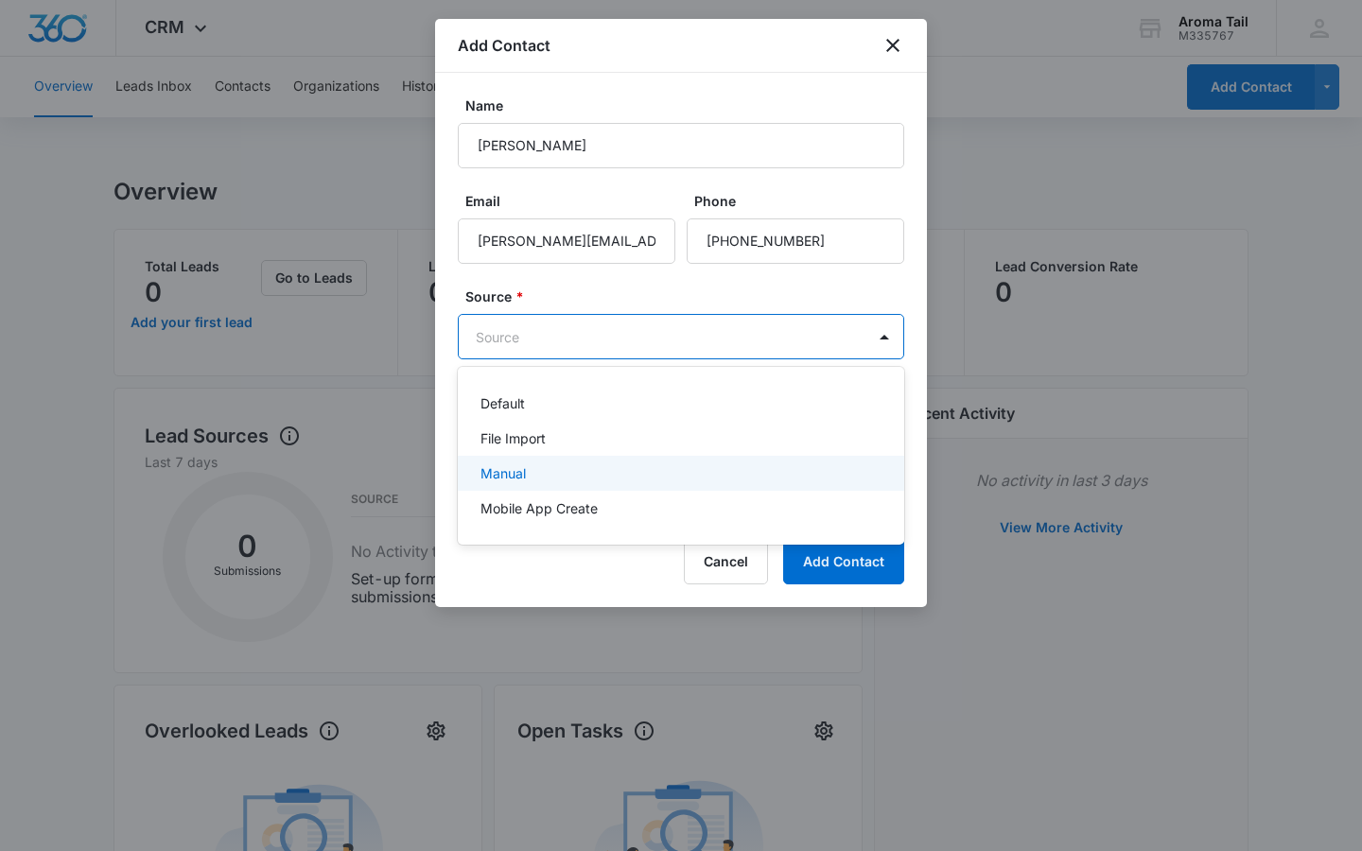
click at [522, 476] on p "Manual" at bounding box center [503, 474] width 45 height 20
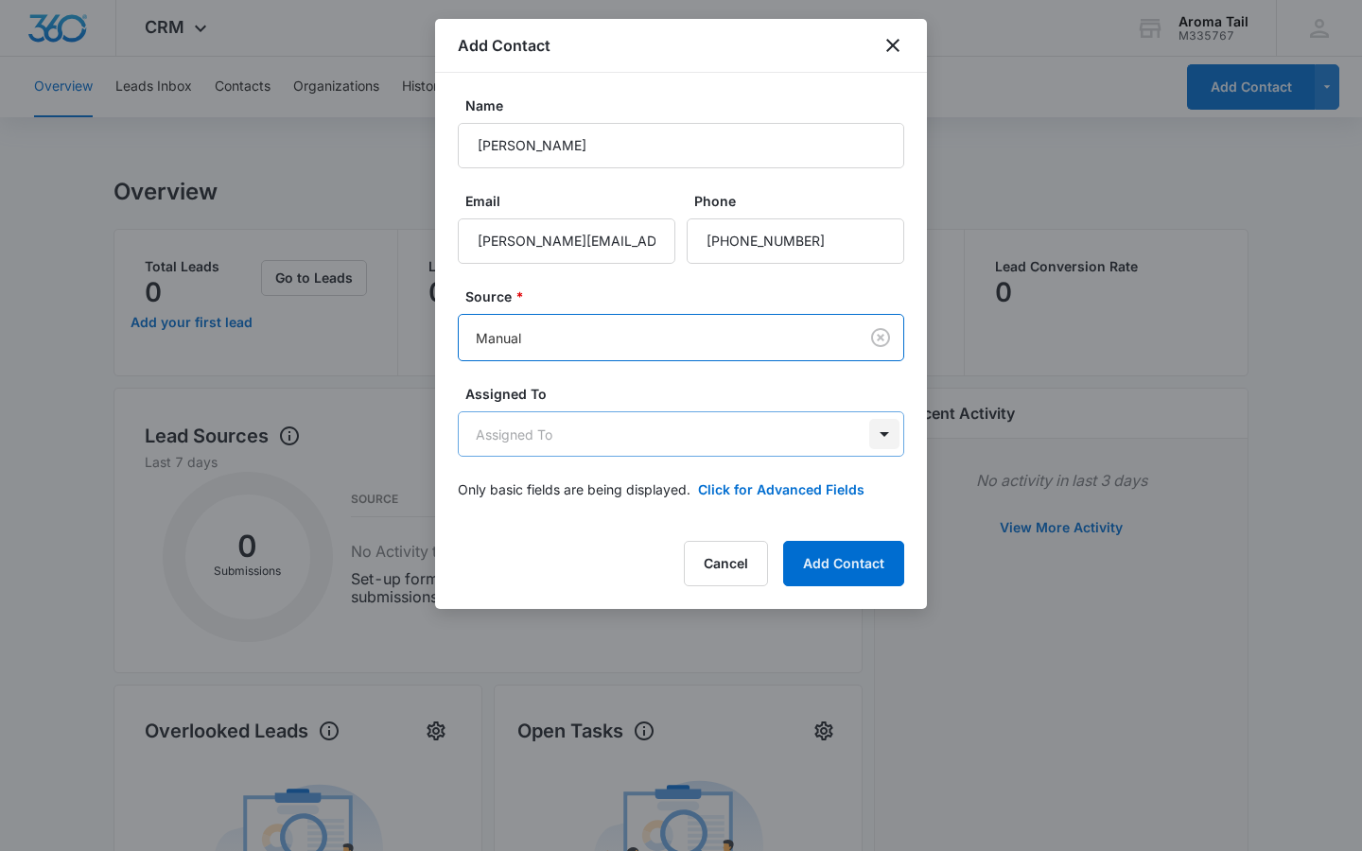
click at [884, 432] on body "CRM Apps Reputation Websites Forms CRM Email Social Shop Payments POS Content A…" at bounding box center [681, 755] width 1362 height 1510
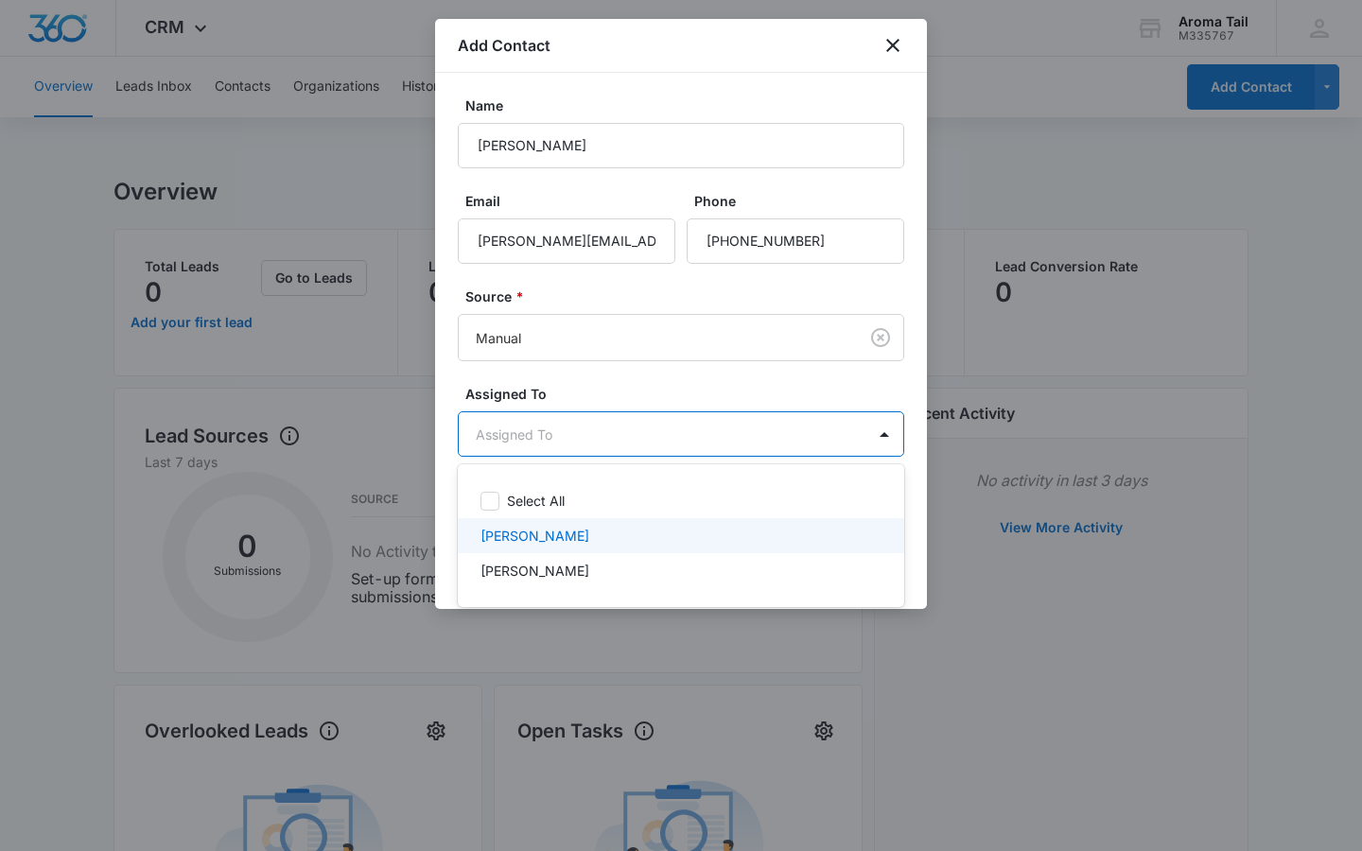
click at [730, 539] on div "[PERSON_NAME]" at bounding box center [679, 536] width 397 height 20
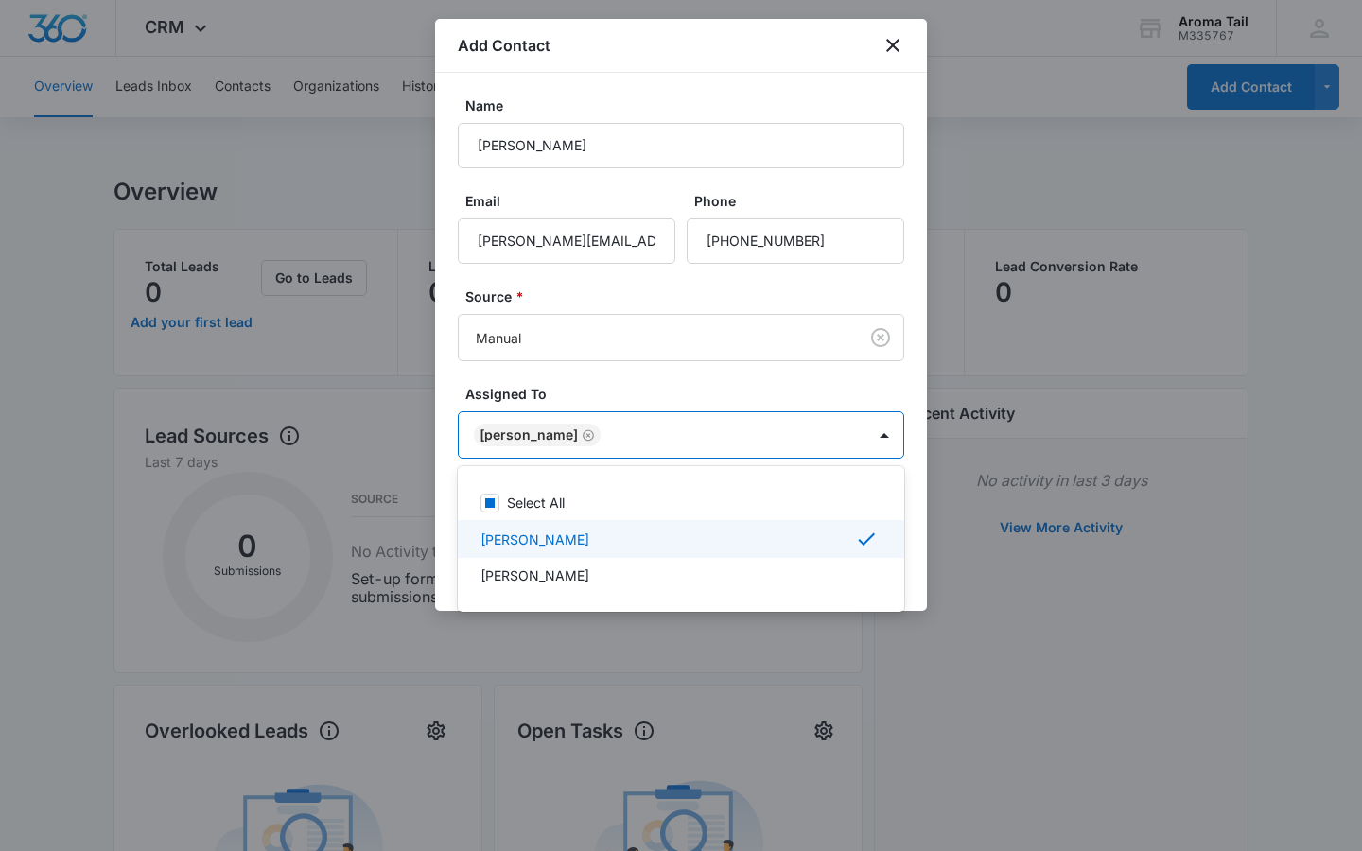
click at [813, 388] on div at bounding box center [681, 425] width 1362 height 851
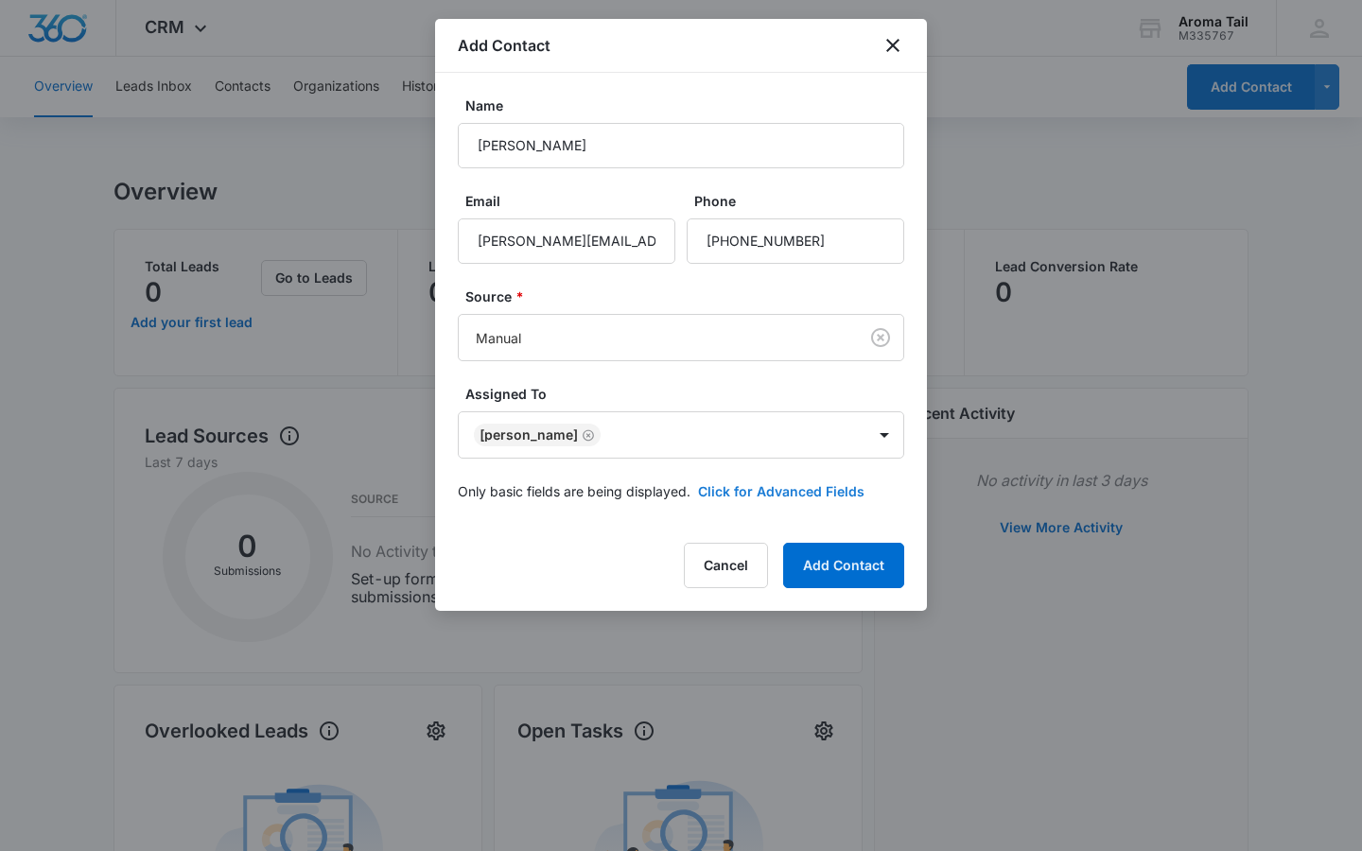
click at [789, 491] on button "Click for Advanced Fields" at bounding box center [781, 492] width 166 height 20
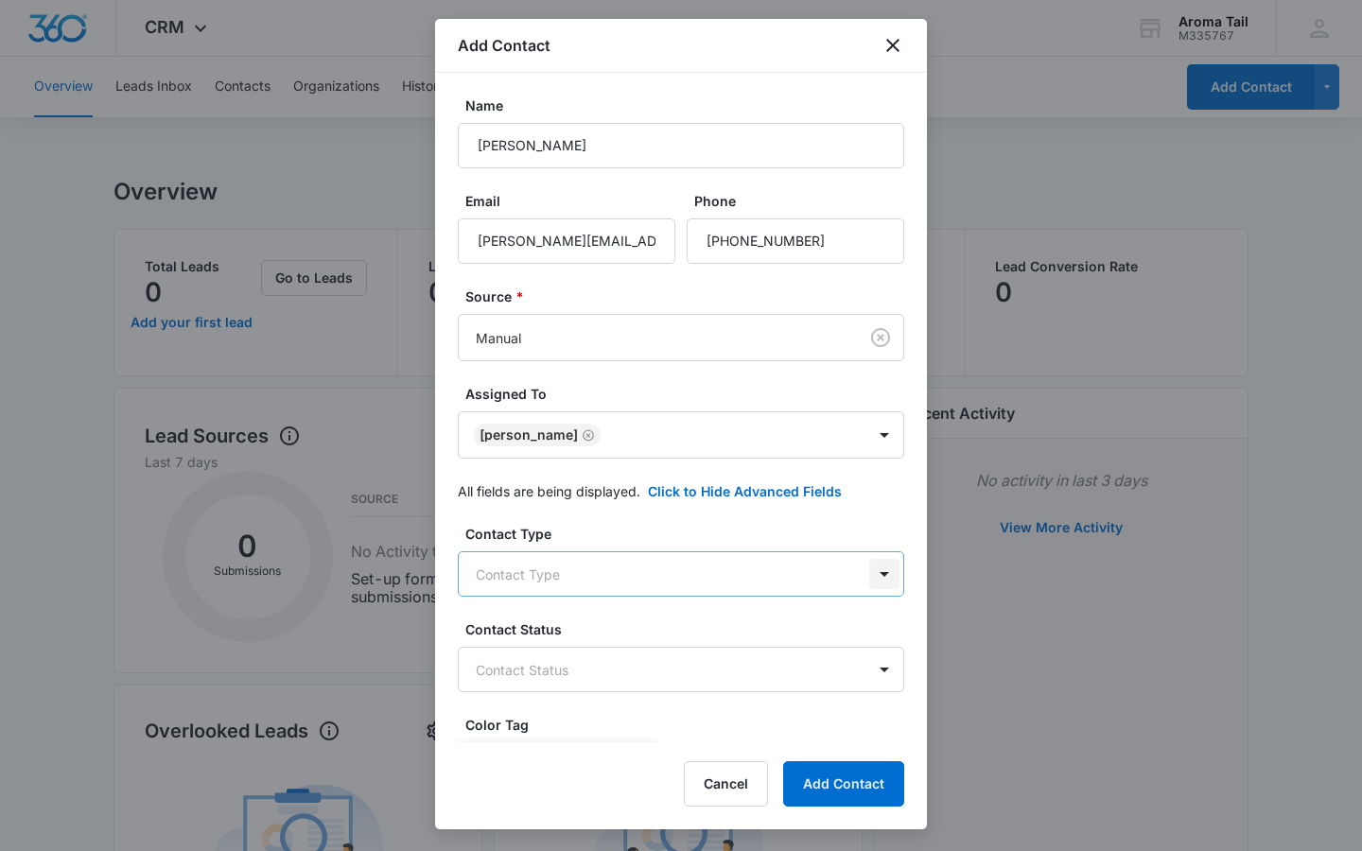
click at [880, 571] on body "CRM Apps Reputation Websites Forms CRM Email Social Shop Payments POS Content A…" at bounding box center [681, 755] width 1362 height 1510
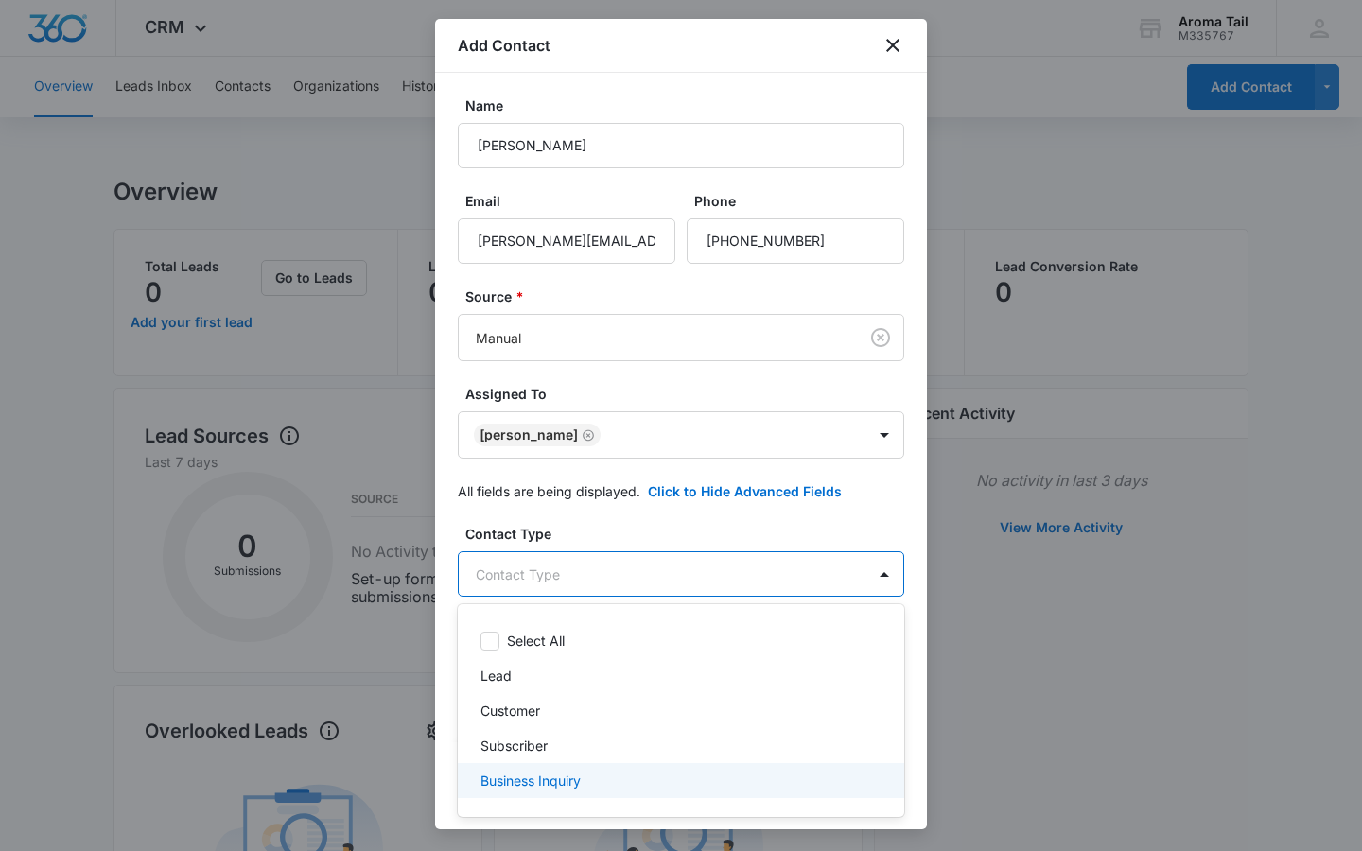
click at [547, 785] on p "Business Inquiry" at bounding box center [531, 781] width 100 height 20
click at [613, 786] on div "Business Inquiry" at bounding box center [679, 784] width 397 height 23
click at [577, 773] on p "Business Inquiry" at bounding box center [531, 781] width 100 height 20
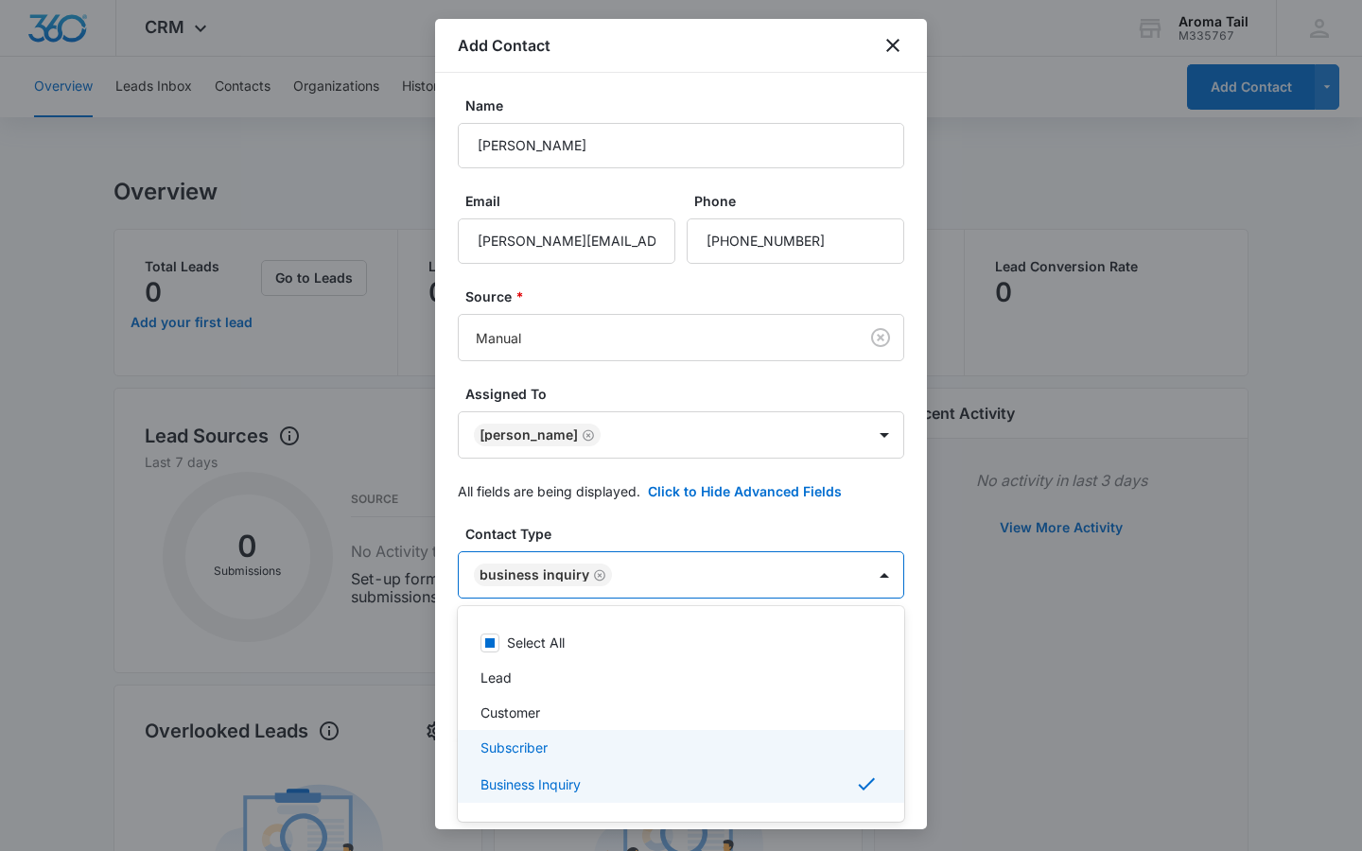
click at [666, 523] on div at bounding box center [681, 425] width 1362 height 851
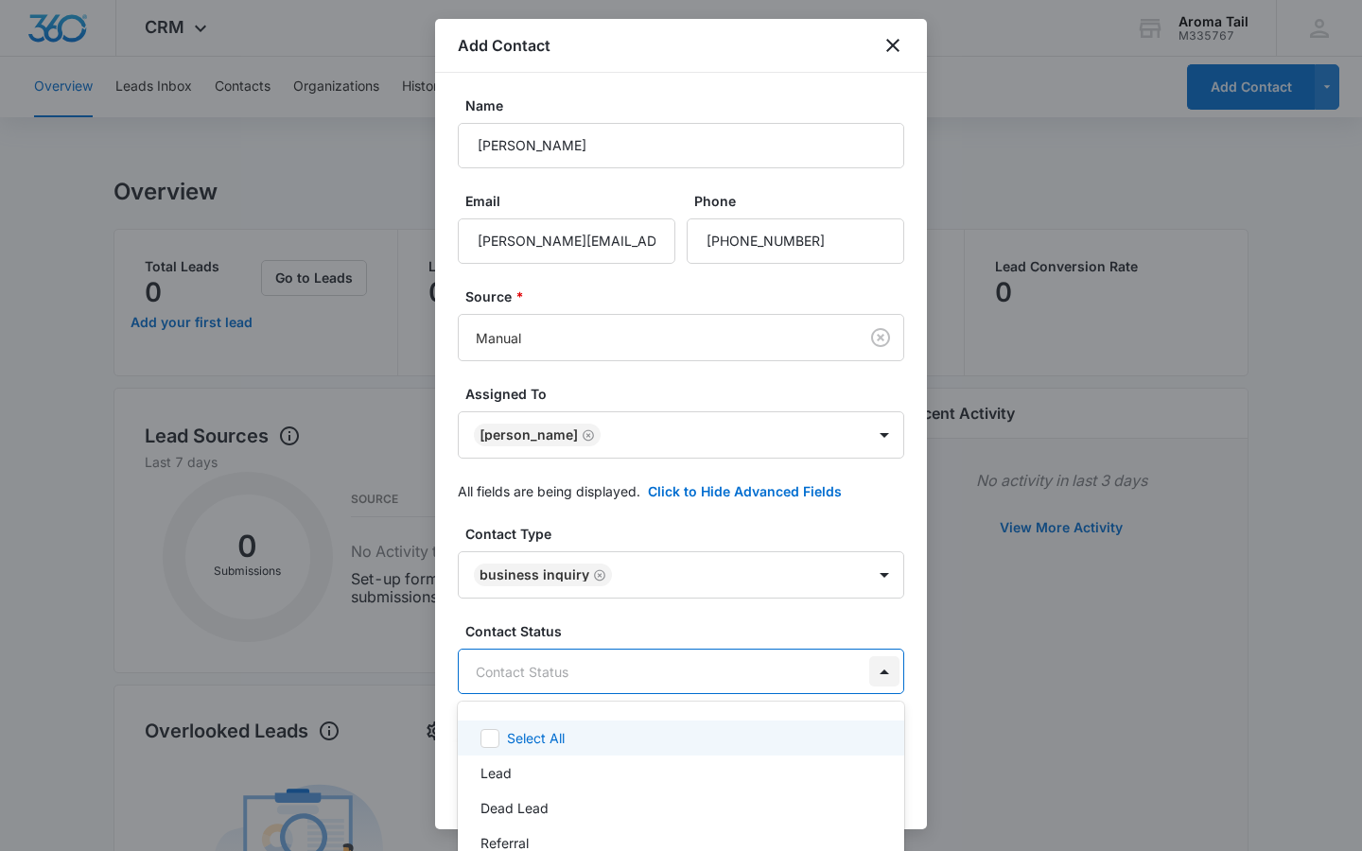
click at [878, 673] on body "CRM Apps Reputation Websites Forms CRM Email Social Shop Payments POS Content A…" at bounding box center [681, 425] width 1362 height 851
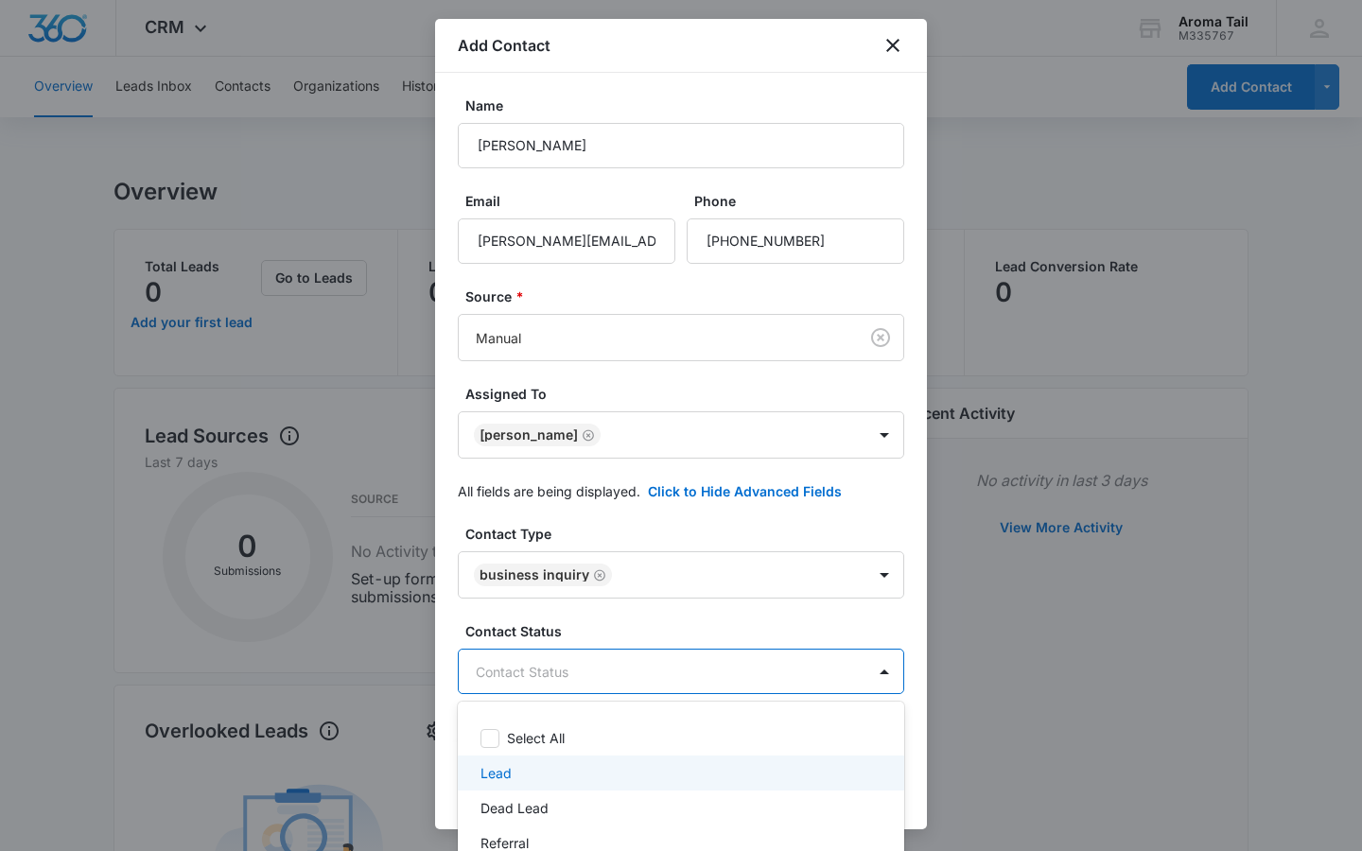
click at [583, 780] on div "Lead" at bounding box center [679, 773] width 397 height 20
click at [739, 612] on div at bounding box center [681, 425] width 1362 height 851
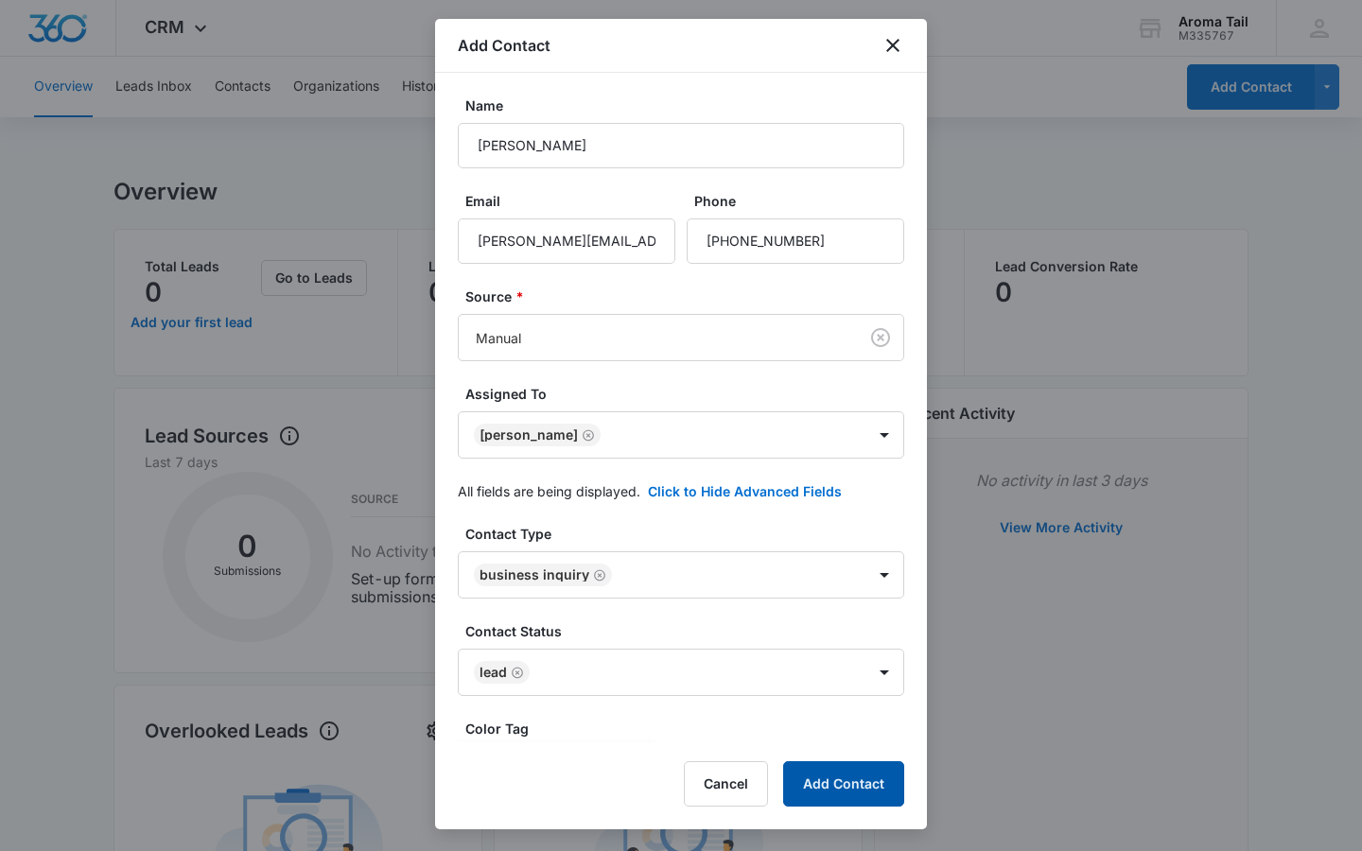
click at [832, 774] on button "Add Contact" at bounding box center [843, 784] width 121 height 45
